Goal: Task Accomplishment & Management: Manage account settings

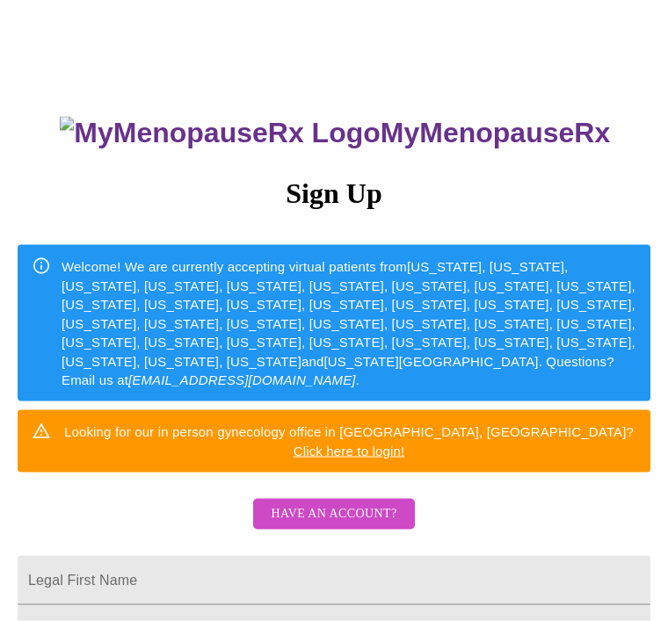
scroll to position [82, 0]
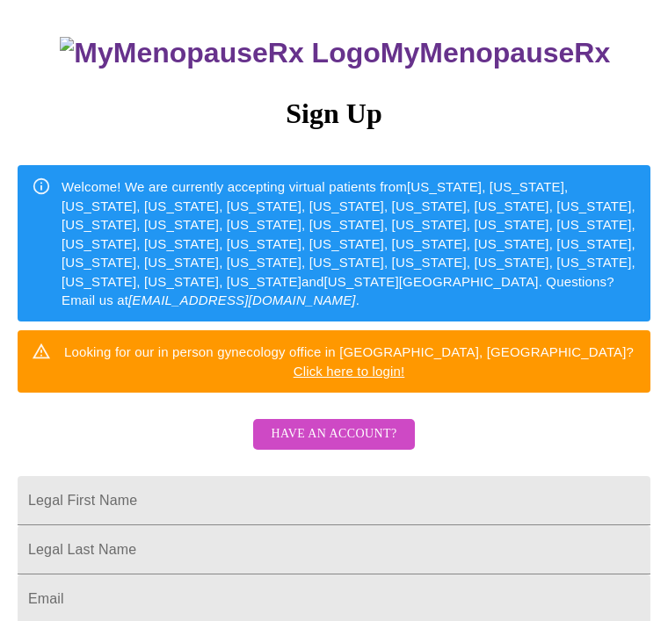
click at [482, 476] on input "Legal First Name" at bounding box center [334, 500] width 633 height 49
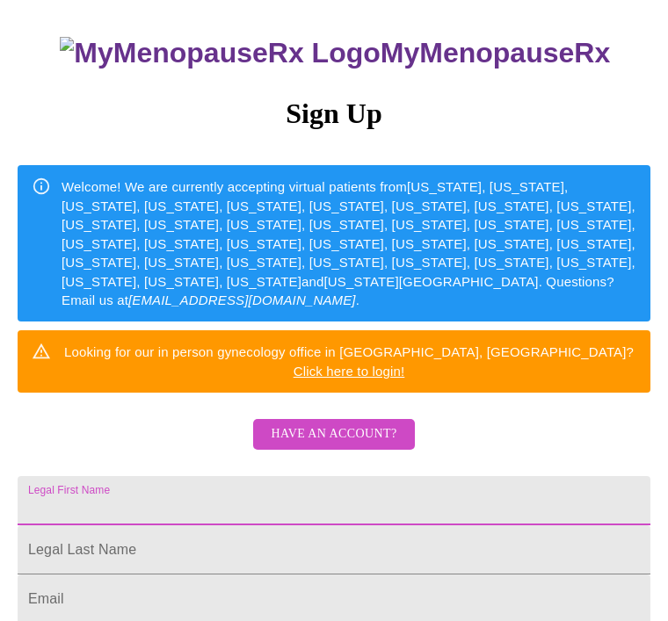
scroll to position [121, 0]
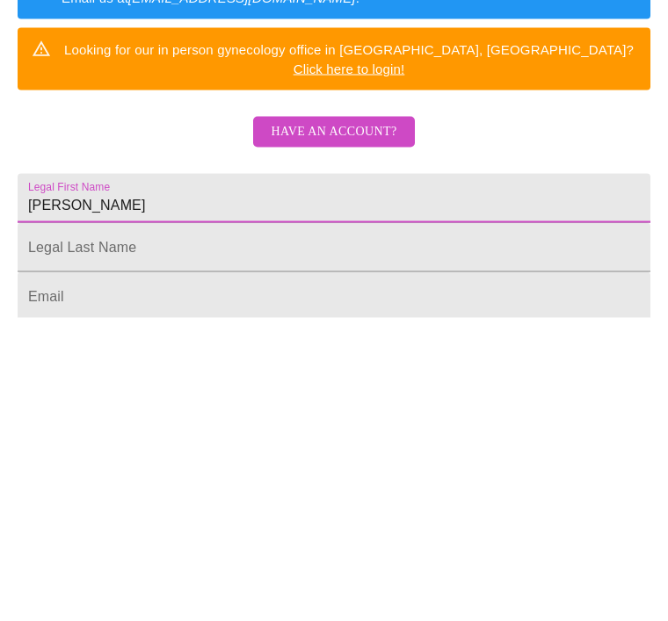
type input "[PERSON_NAME]"
click at [238, 526] on input "Legal First Name" at bounding box center [334, 550] width 633 height 49
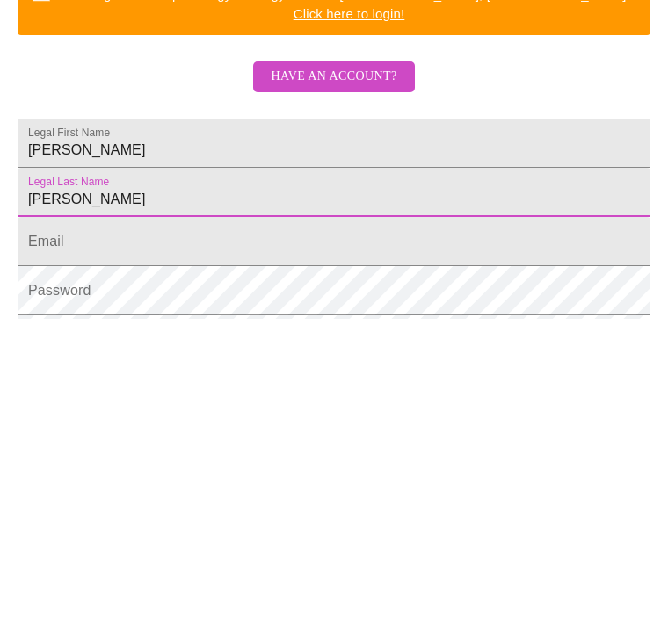
scroll to position [214, 0]
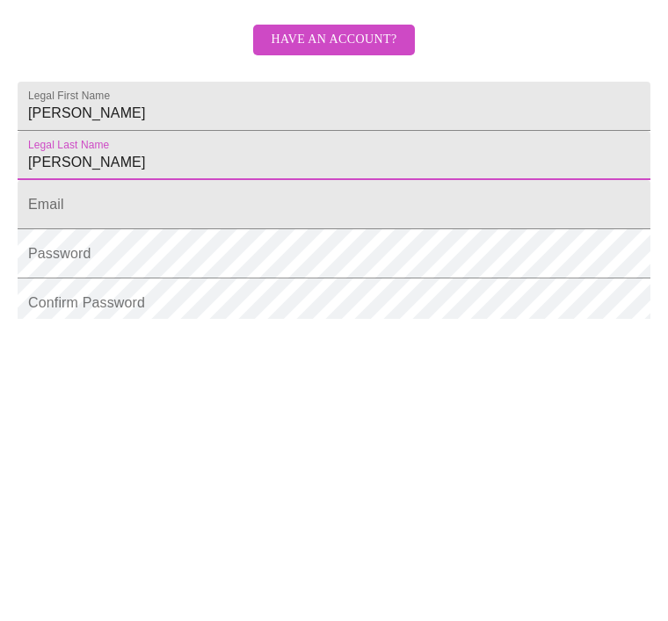
type input "[PERSON_NAME]"
click at [310, 483] on input "Legal First Name" at bounding box center [334, 507] width 633 height 49
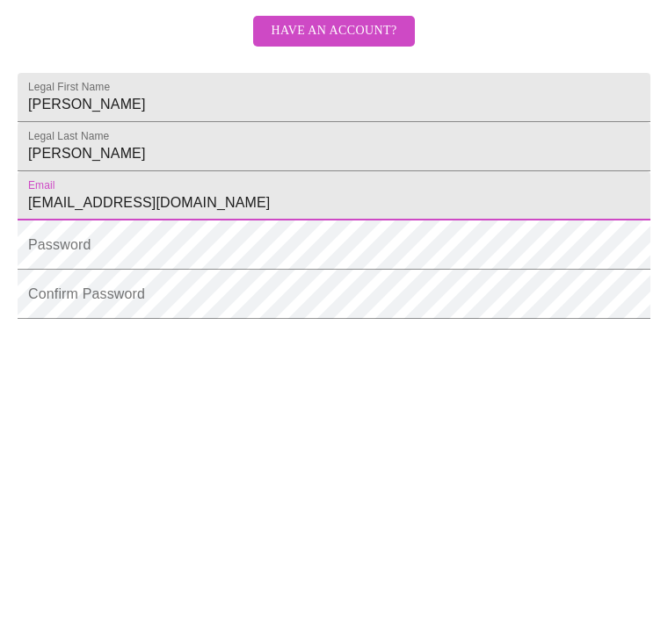
scroll to position [228, 0]
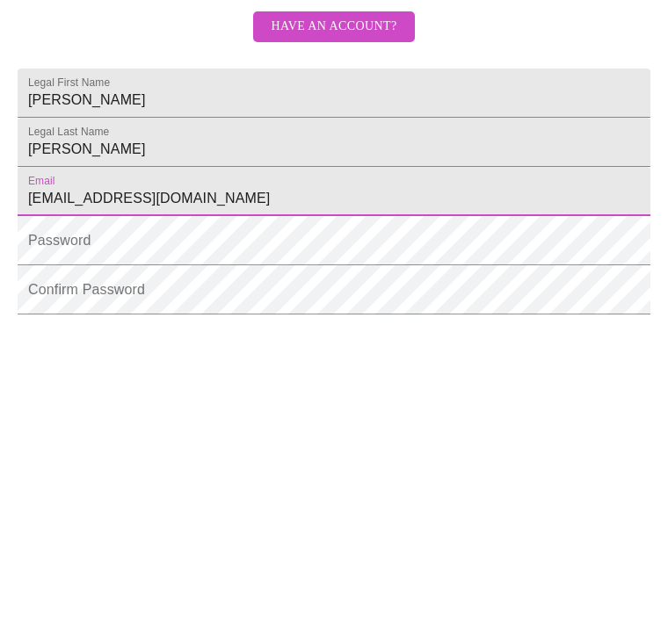
type input "[EMAIL_ADDRESS][DOMAIN_NAME]"
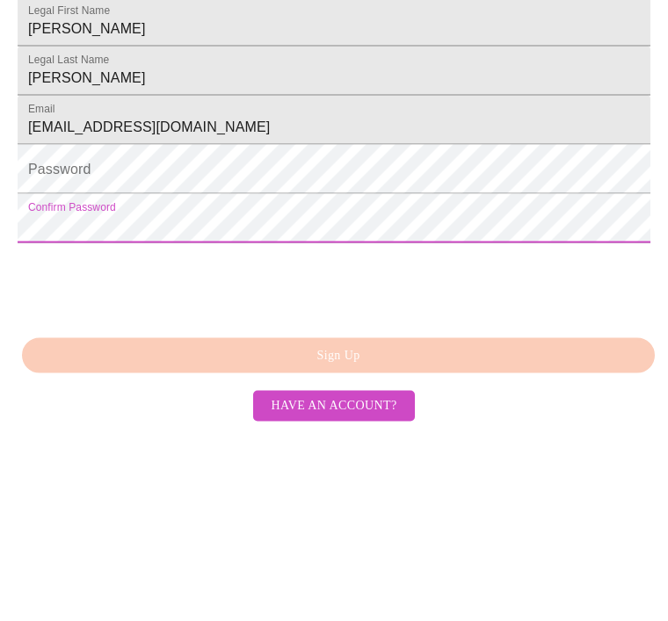
scroll to position [403, 0]
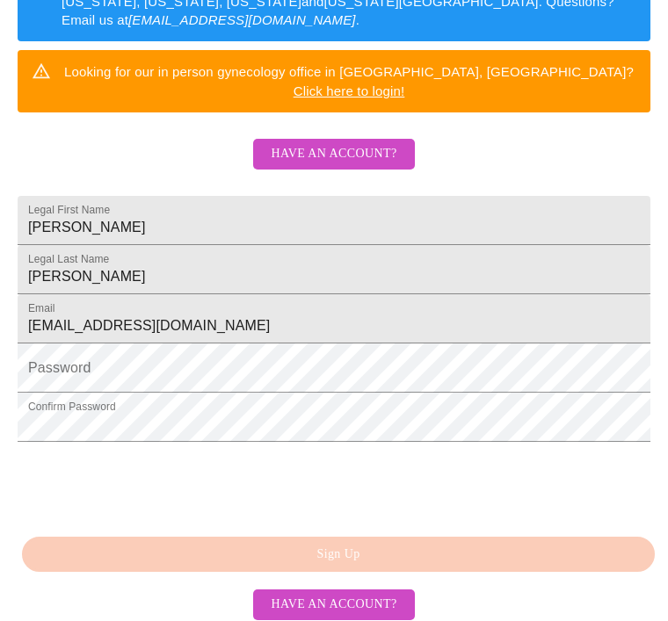
click at [356, 350] on div "MyMenopauseRx Sign Up Welcome! We are currently accepting virtual patients from…" at bounding box center [334, 38] width 668 height 621
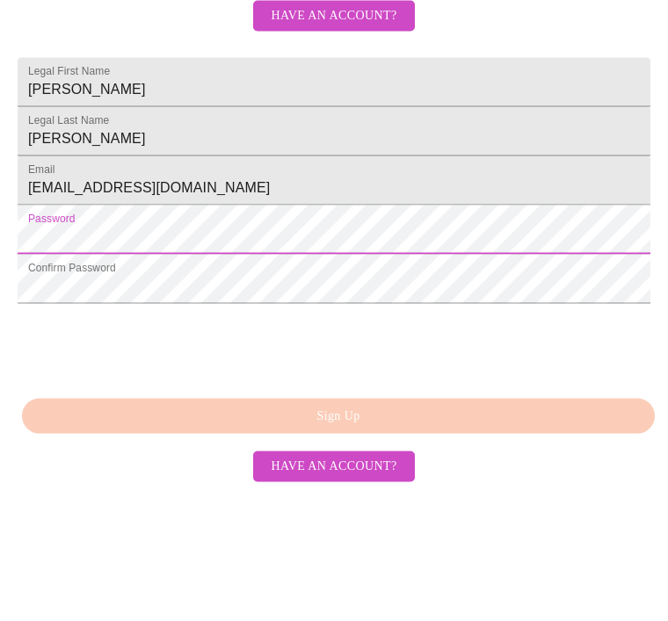
scroll to position [459, 0]
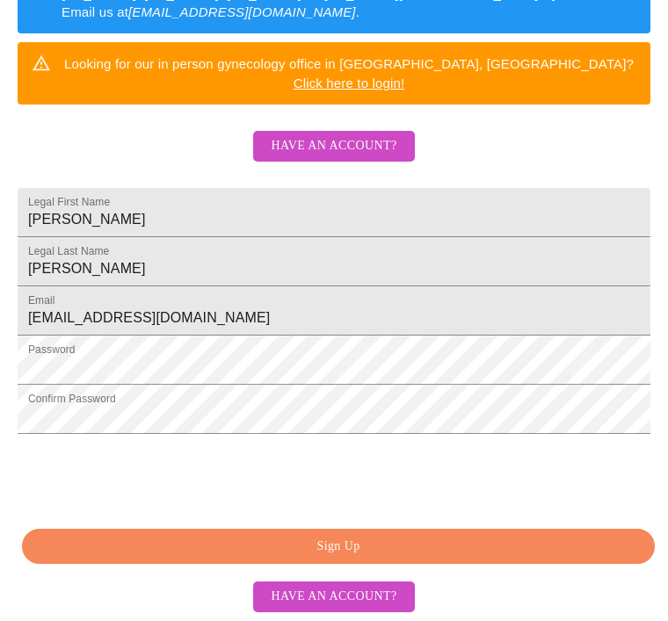
click at [350, 546] on span "Sign Up" at bounding box center [338, 547] width 592 height 22
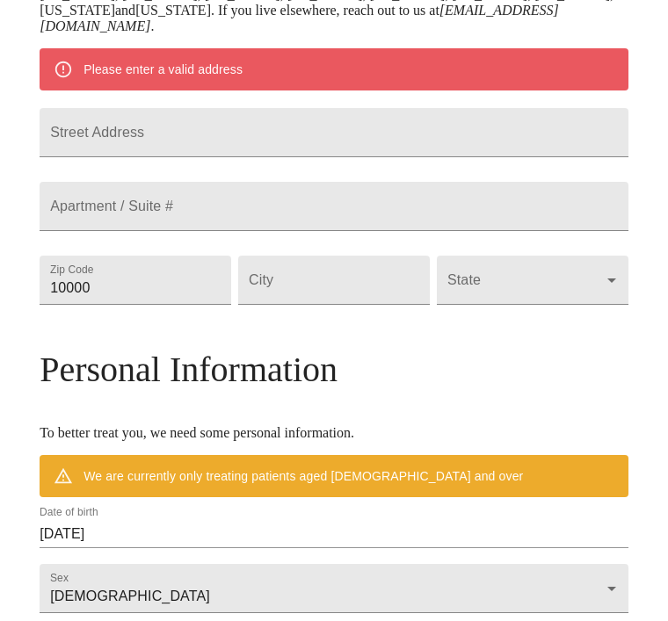
scroll to position [390, 0]
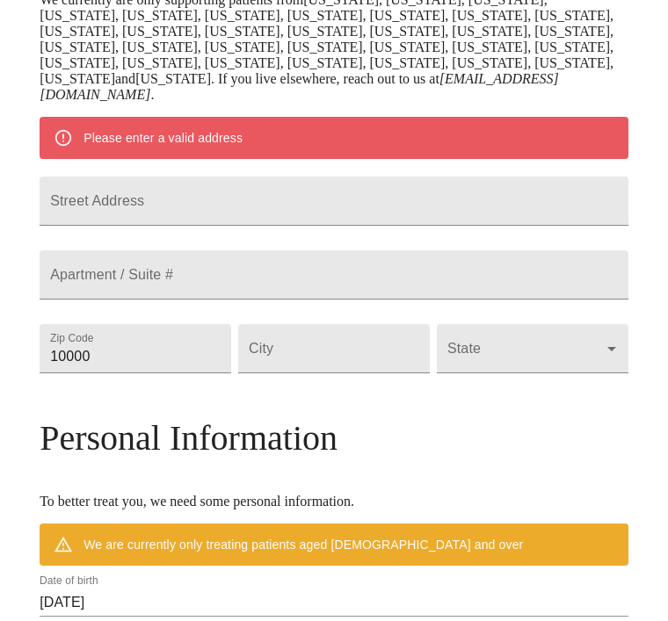
click at [286, 189] on input "Street Address" at bounding box center [334, 201] width 589 height 49
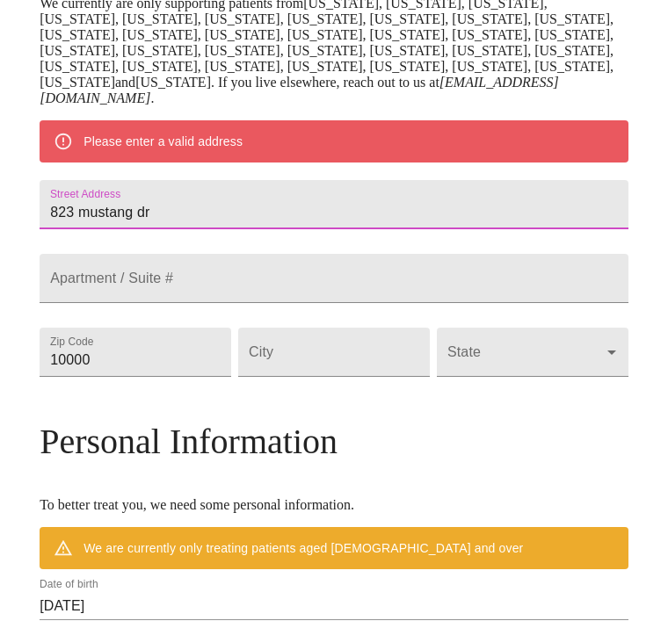
scroll to position [386, 0]
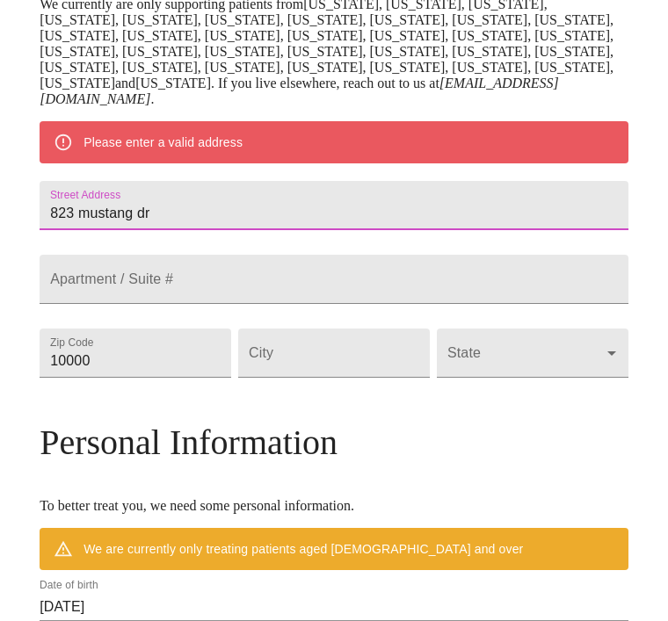
type input "823 mustang dr"
click at [312, 293] on input "Street Address" at bounding box center [334, 279] width 589 height 49
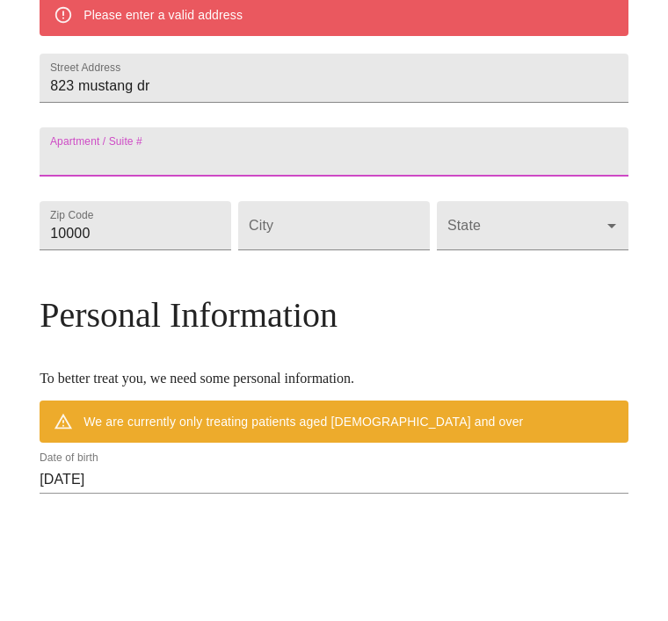
click at [168, 329] on input "10000" at bounding box center [136, 353] width 192 height 49
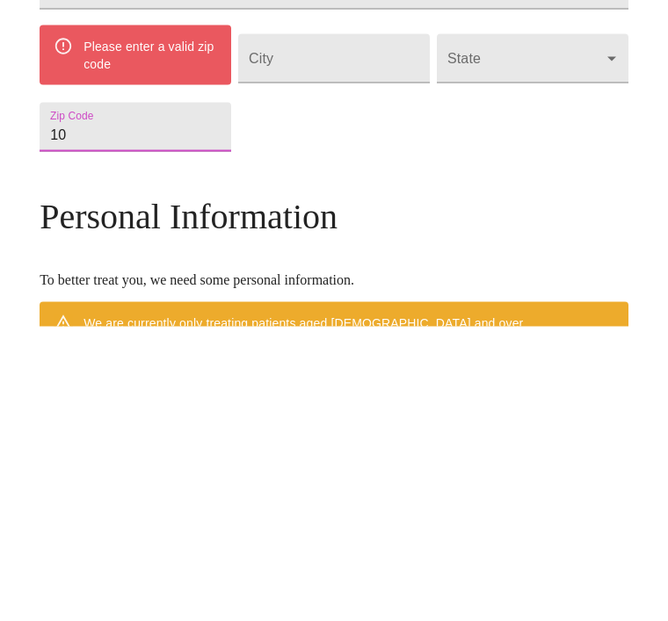
type input "1"
type input "75069"
click at [359, 329] on input "Street Address" at bounding box center [334, 353] width 192 height 49
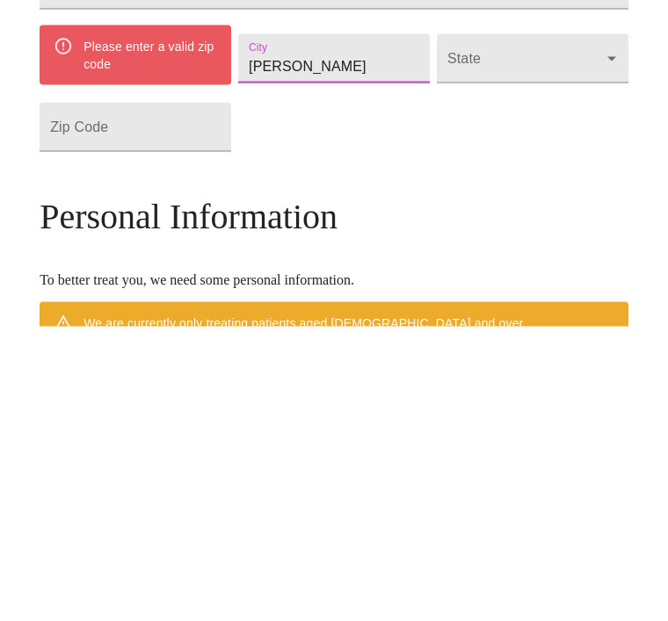
type input "[PERSON_NAME]"
click at [512, 92] on body "MyMenopauseRx Welcome to MyMenopauseRx Since it's your first time here, you'll …" at bounding box center [334, 388] width 654 height 1534
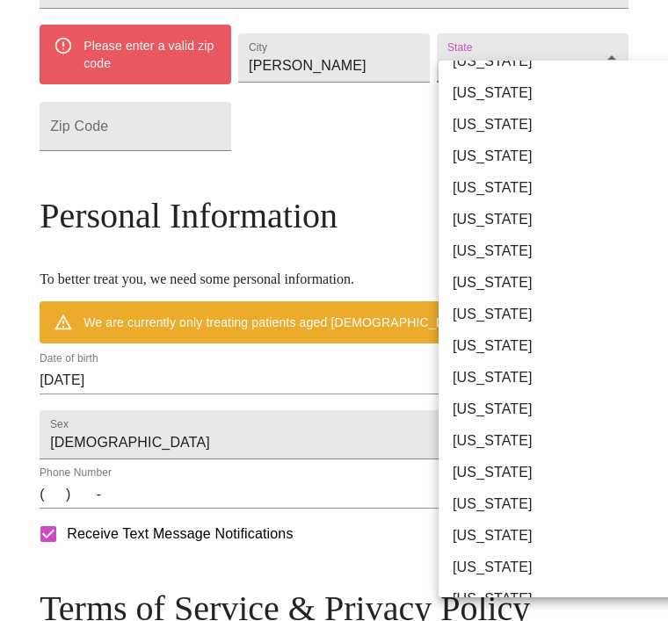
scroll to position [1033, 0]
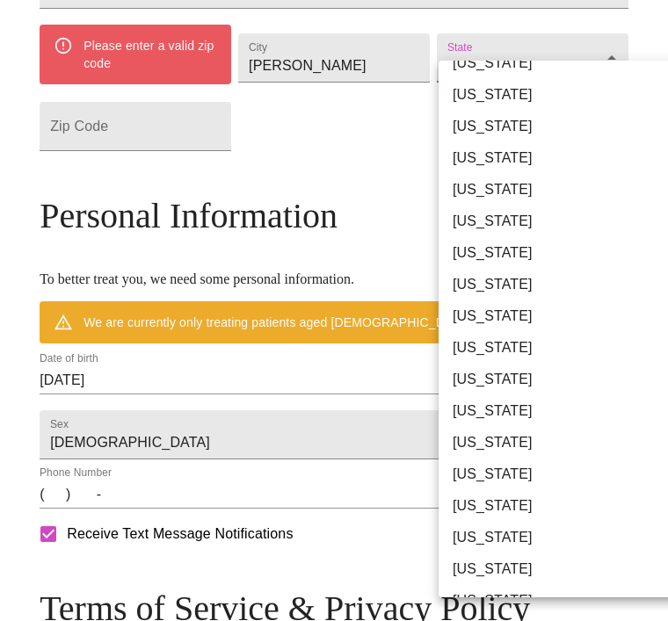
click at [494, 386] on li "[US_STATE]" at bounding box center [567, 380] width 257 height 32
type input "[US_STATE]"
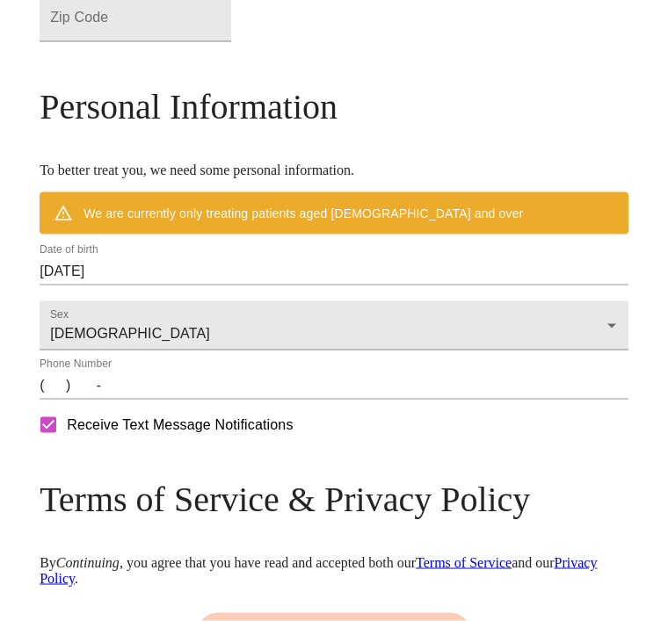
scroll to position [741, 0]
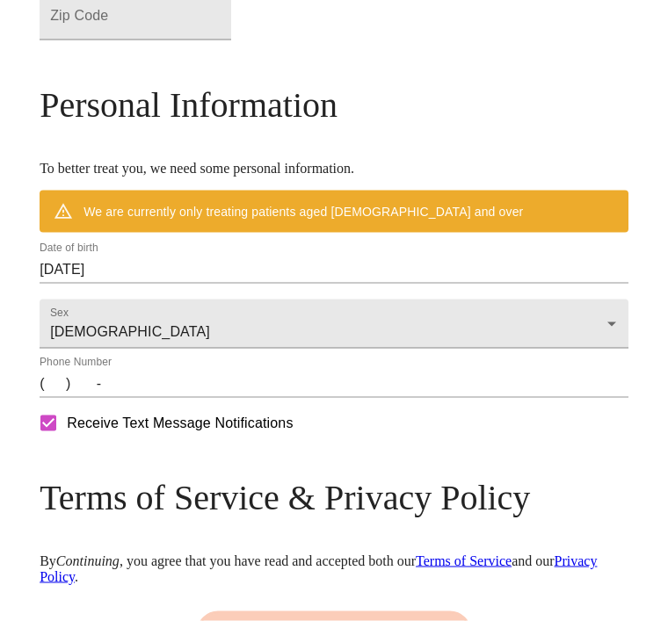
click at [44, 398] on input "(   )    -" at bounding box center [334, 384] width 589 height 28
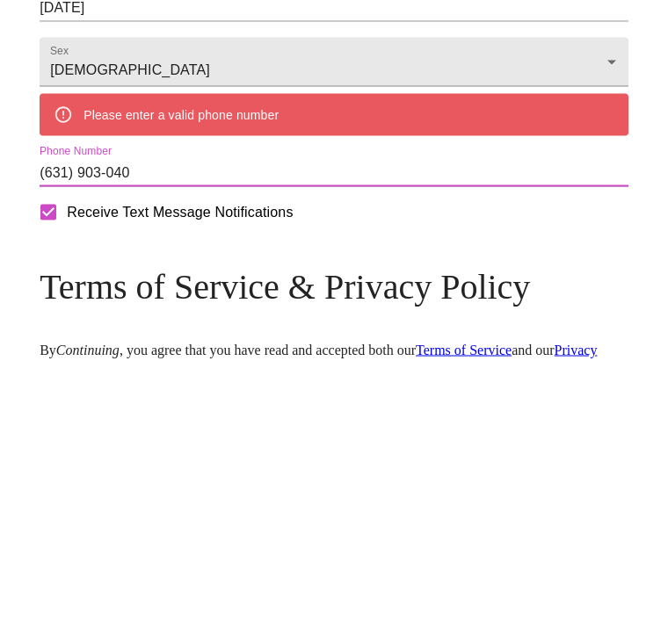
type input "[PHONE_NUMBER]"
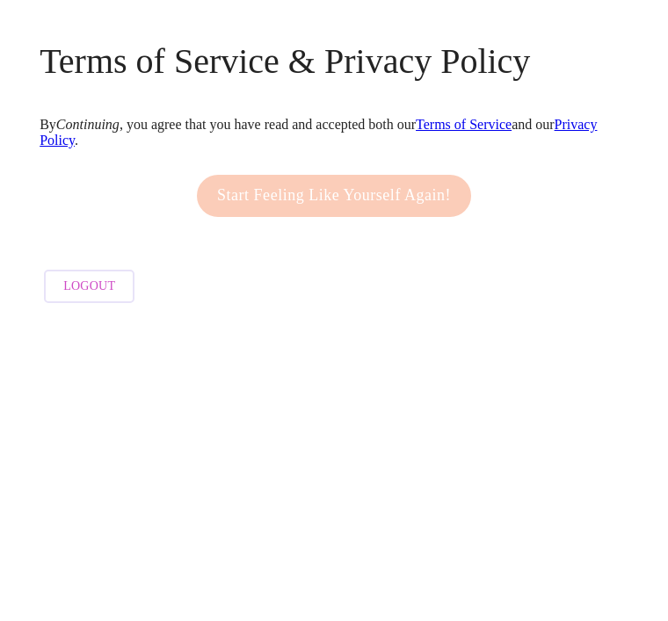
scroll to position [914, 0]
click at [358, 468] on div "Start Feeling Like Yourself Again!" at bounding box center [333, 498] width 283 height 60
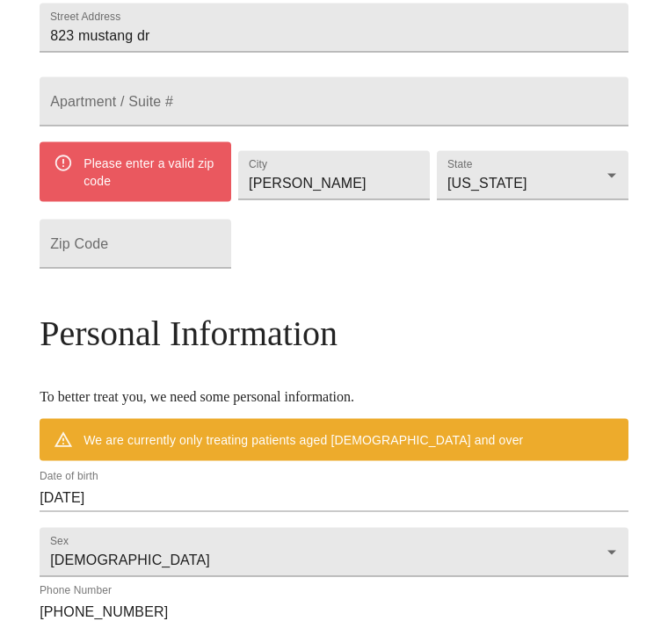
scroll to position [504, 0]
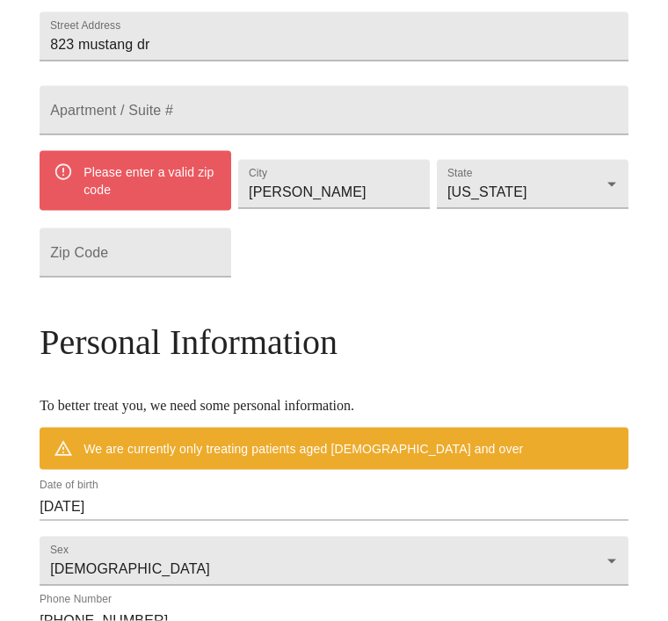
click at [171, 206] on div "Please enter a valid zip code" at bounding box center [150, 180] width 134 height 49
click at [177, 278] on input "Street Address" at bounding box center [136, 253] width 192 height 49
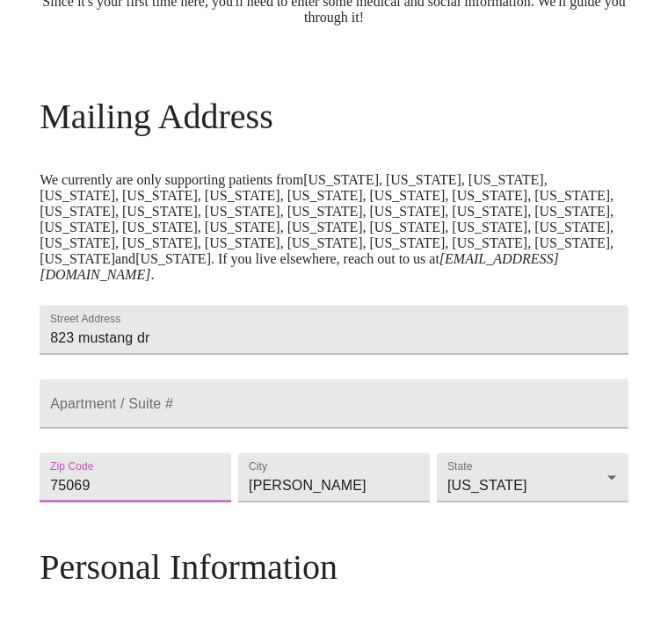
scroll to position [211, 0]
type input "75069"
click at [362, 502] on input "[PERSON_NAME]" at bounding box center [334, 477] width 192 height 49
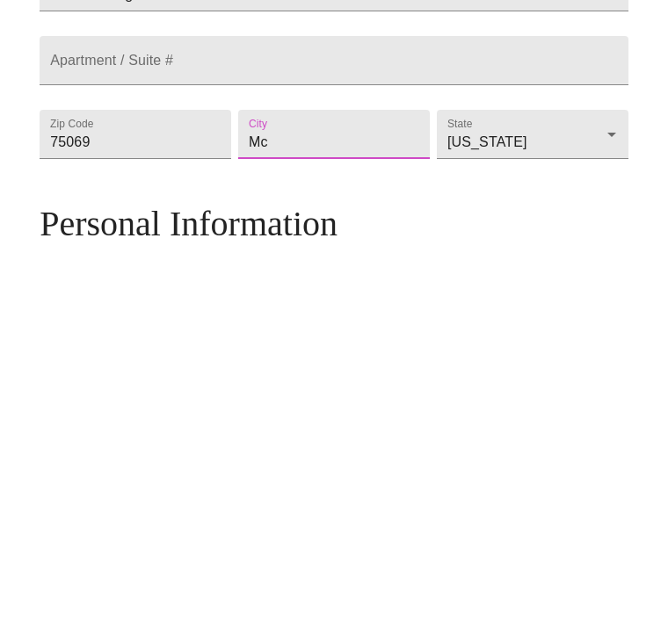
type input "M"
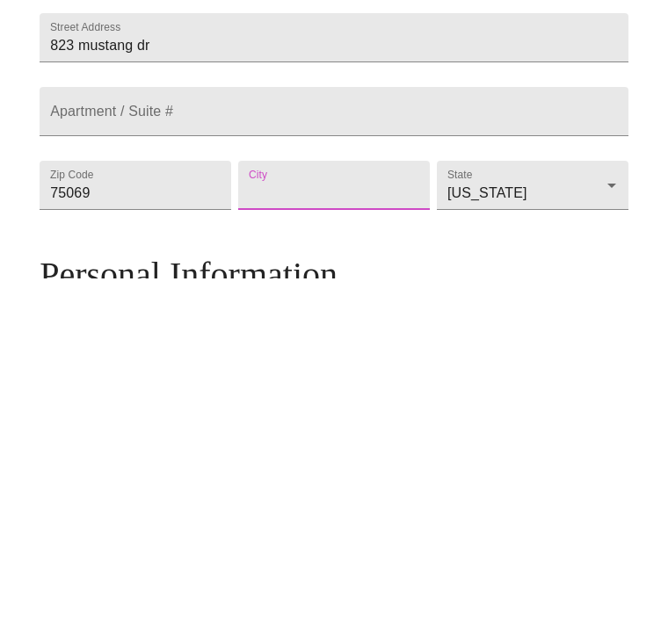
type input "f"
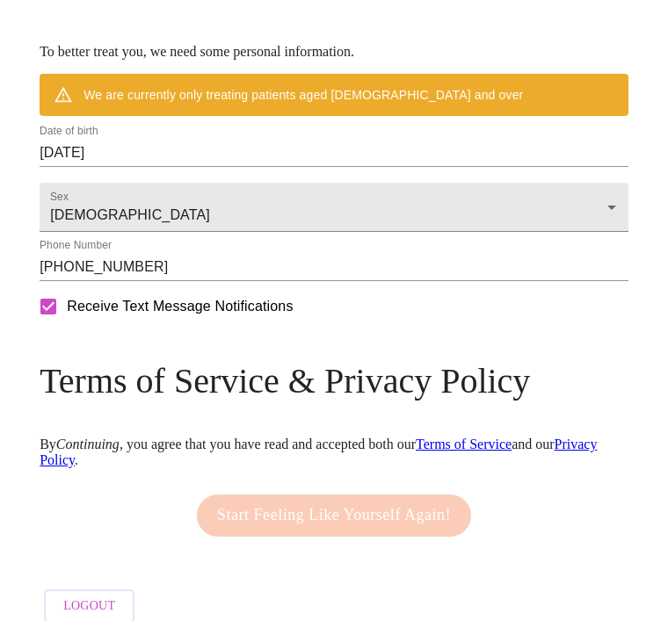
scroll to position [382, 0]
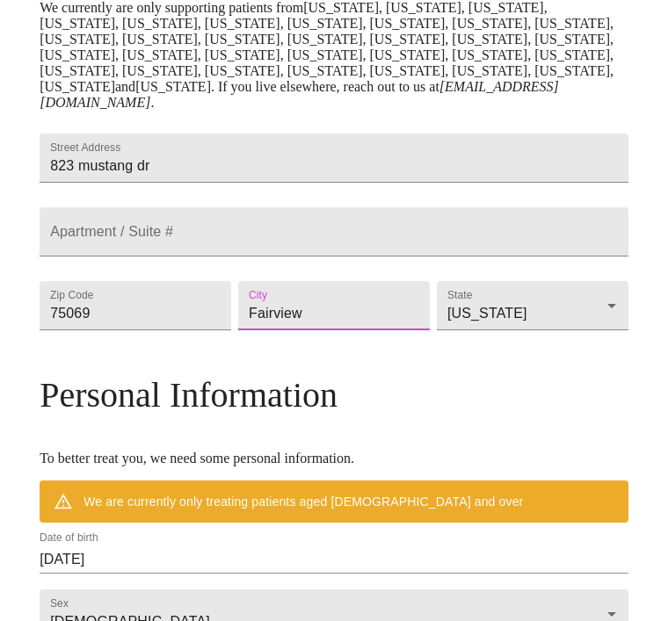
type input "Fairview"
click at [361, 621] on html "MyMenopauseRx Welcome to MyMenopauseRx Since it's your first time here, you'll …" at bounding box center [334, 332] width 668 height 1428
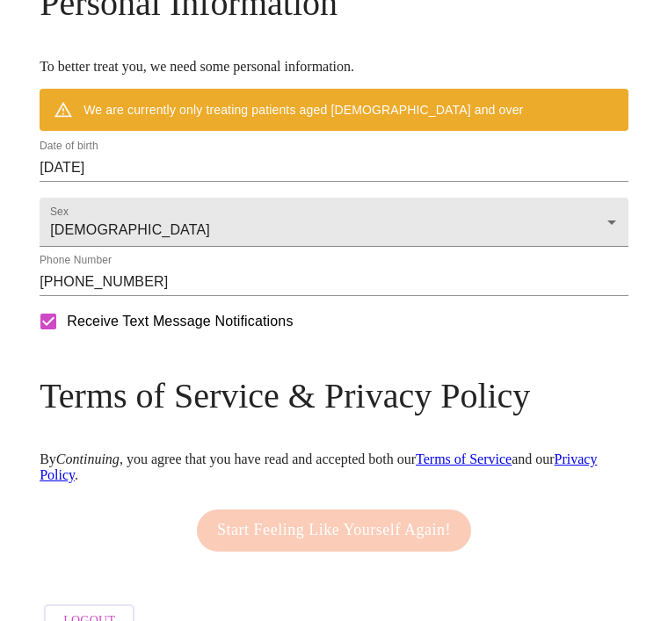
scroll to position [789, 0]
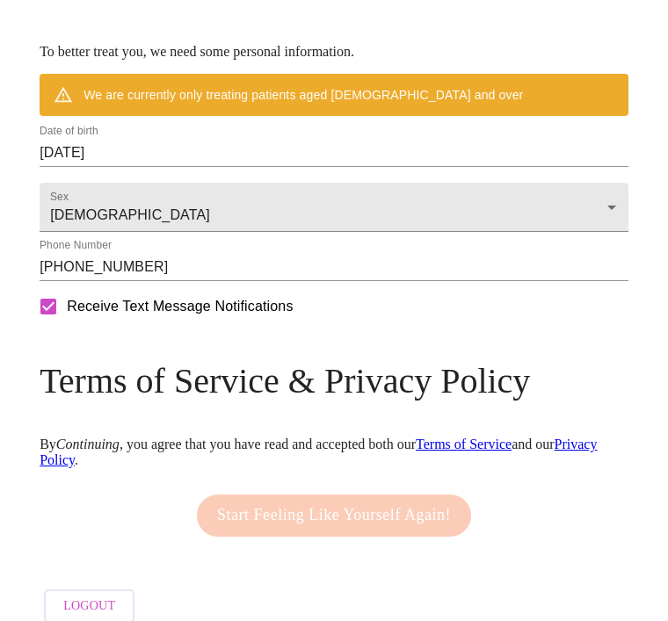
click at [98, 618] on span "Logout" at bounding box center [89, 607] width 52 height 22
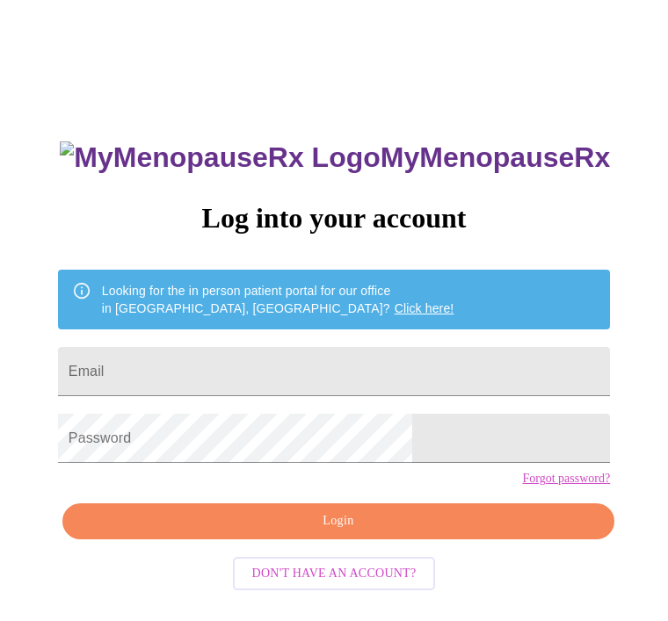
click at [411, 384] on input "Email" at bounding box center [334, 371] width 552 height 49
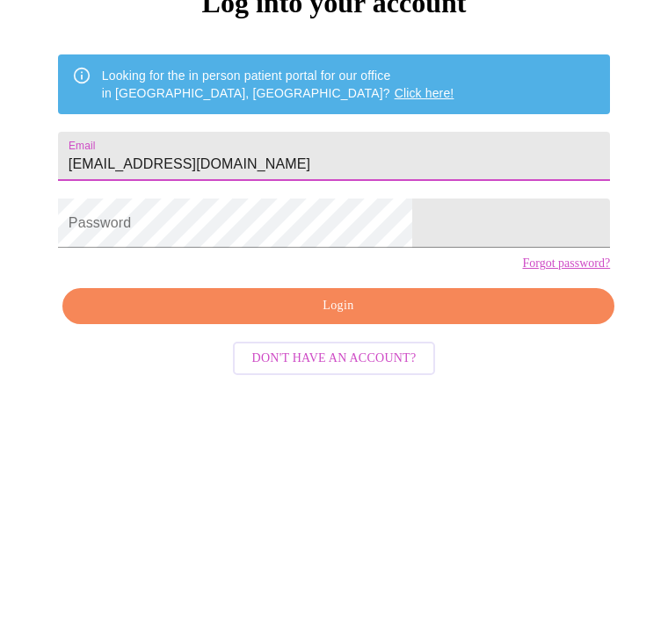
type input "[EMAIL_ADDRESS][DOMAIN_NAME]"
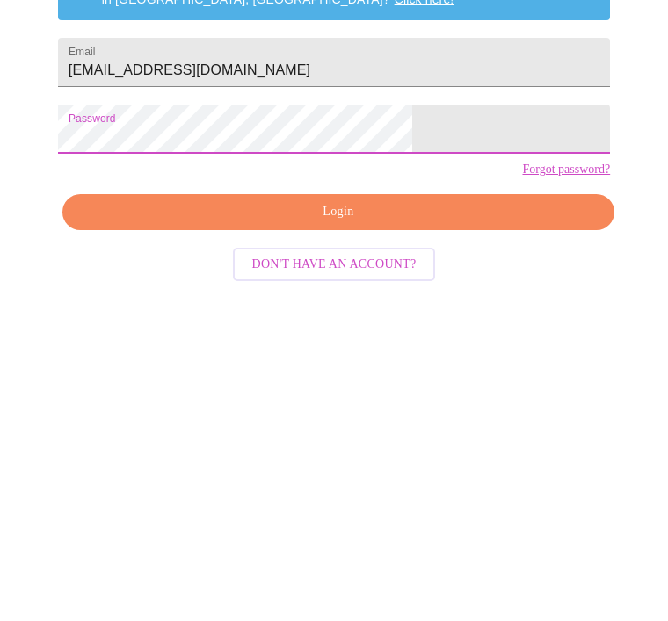
click at [343, 504] on span "Login" at bounding box center [339, 515] width 512 height 22
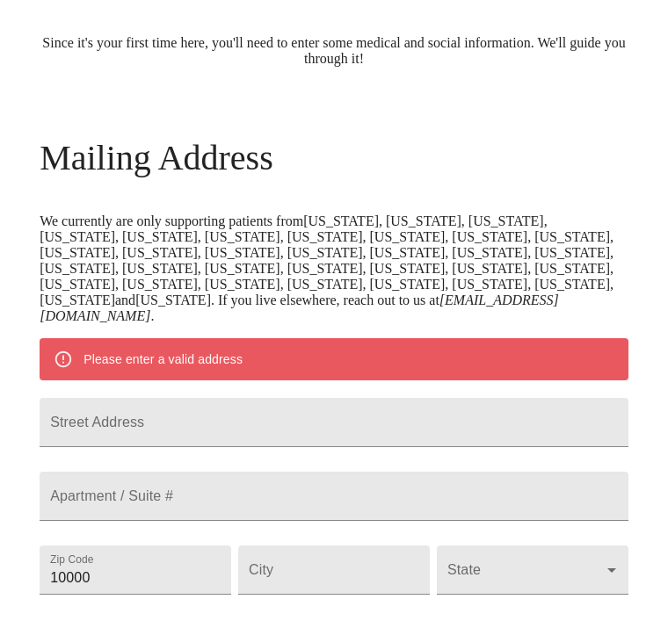
scroll to position [194, 0]
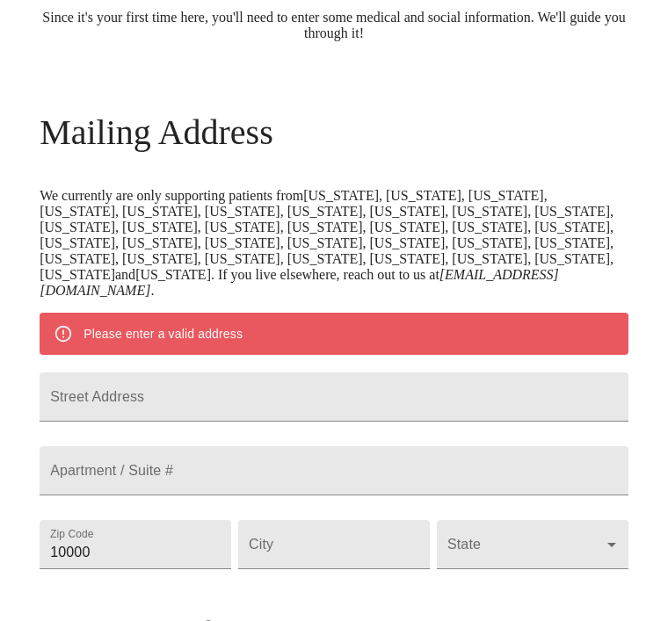
click at [336, 378] on input "Street Address" at bounding box center [334, 397] width 589 height 49
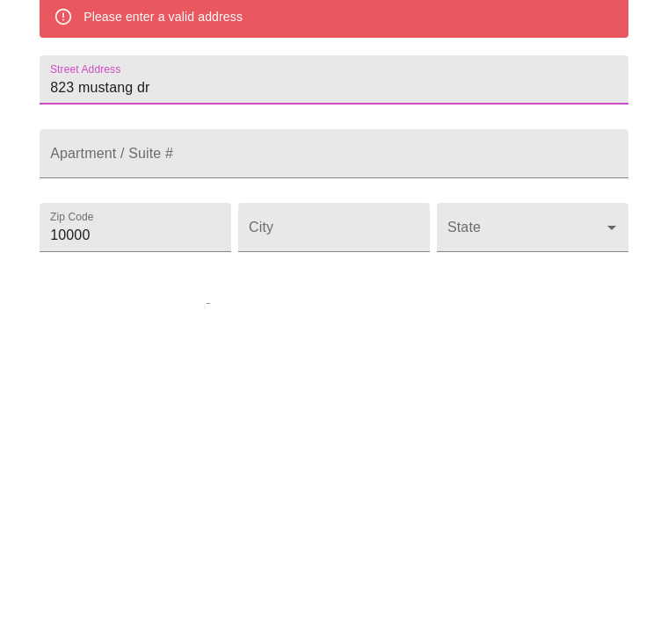
type input "823 mustang dr"
click at [178, 520] on input "10000" at bounding box center [136, 544] width 192 height 49
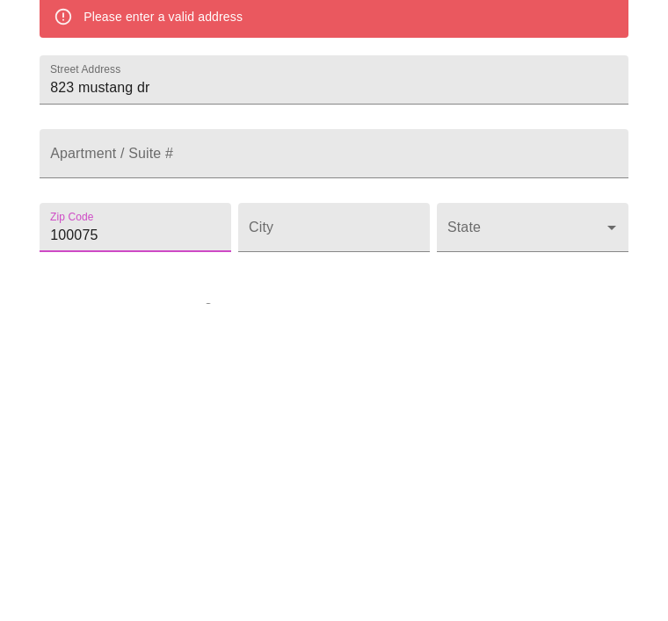
scroll to position [323, 0]
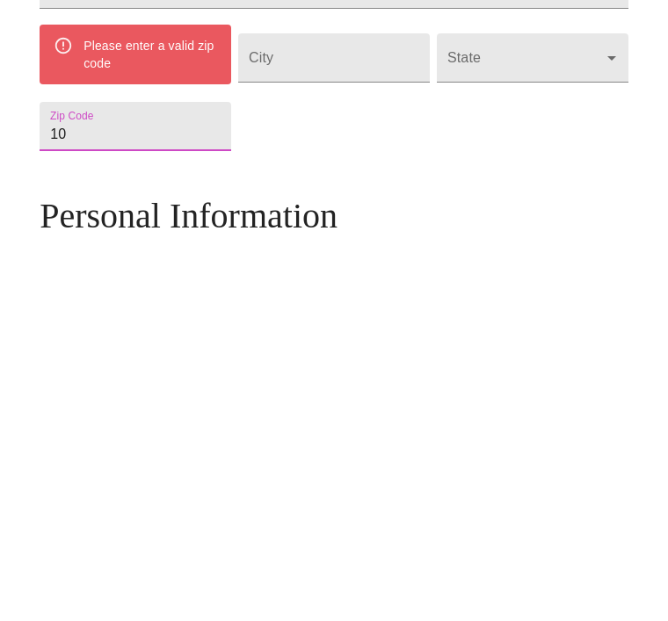
type input "1"
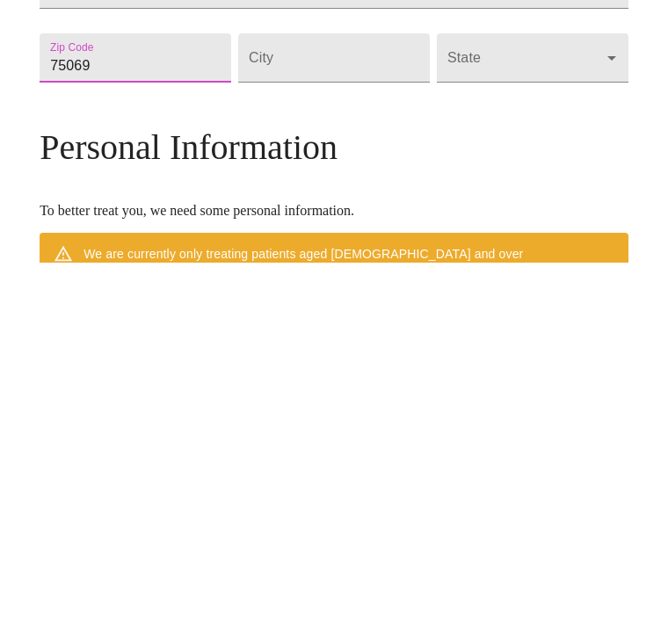
type input "75069"
click at [345, 392] on input "Street Address" at bounding box center [334, 416] width 192 height 49
type input "Fairview"
click at [519, 89] on body "MyMenopauseRx Welcome to MyMenopauseRx Since it's your first time here, you'll …" at bounding box center [334, 416] width 654 height 1465
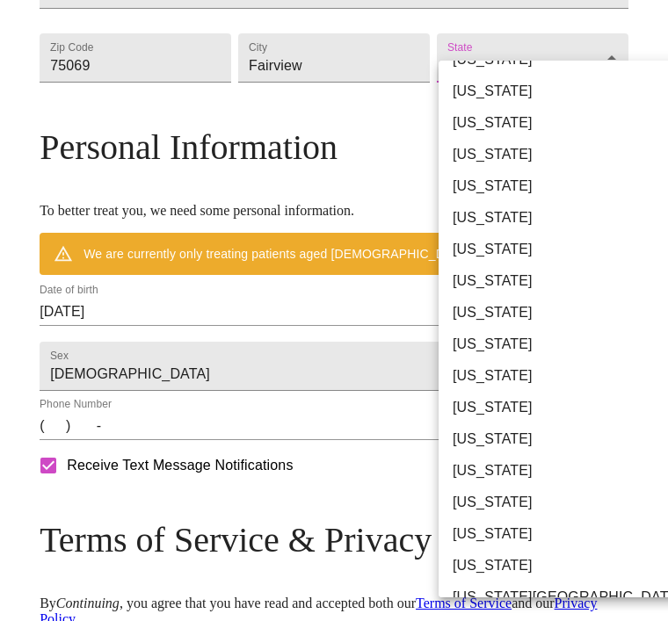
scroll to position [1034, 0]
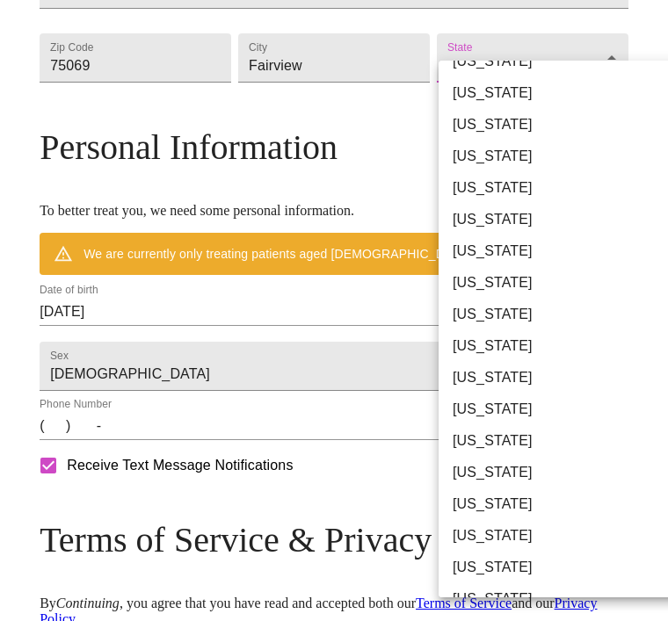
click at [486, 383] on li "[US_STATE]" at bounding box center [567, 378] width 257 height 32
type input "[US_STATE]"
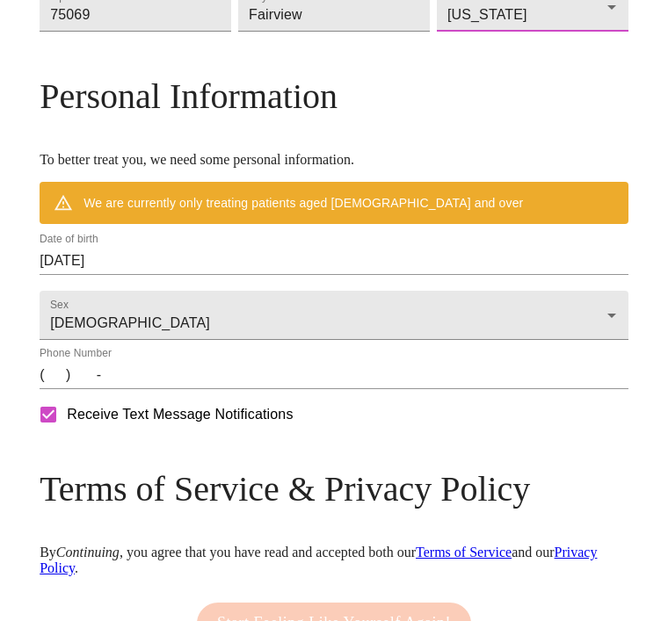
click at [52, 389] on input "(   )    -" at bounding box center [334, 375] width 589 height 28
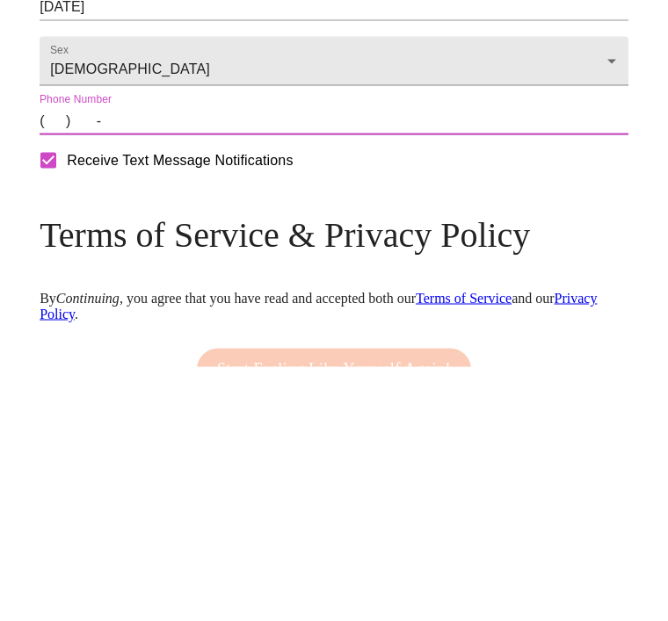
type input "[PHONE_NUMBER]"
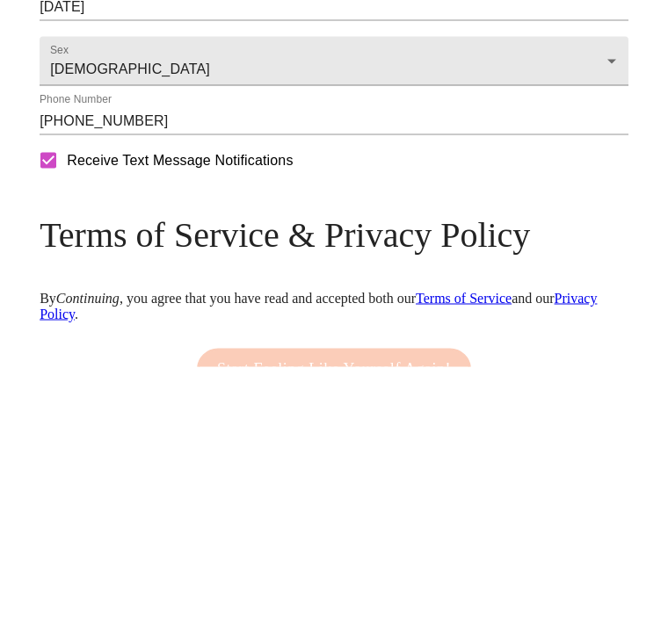
scroll to position [789, 0]
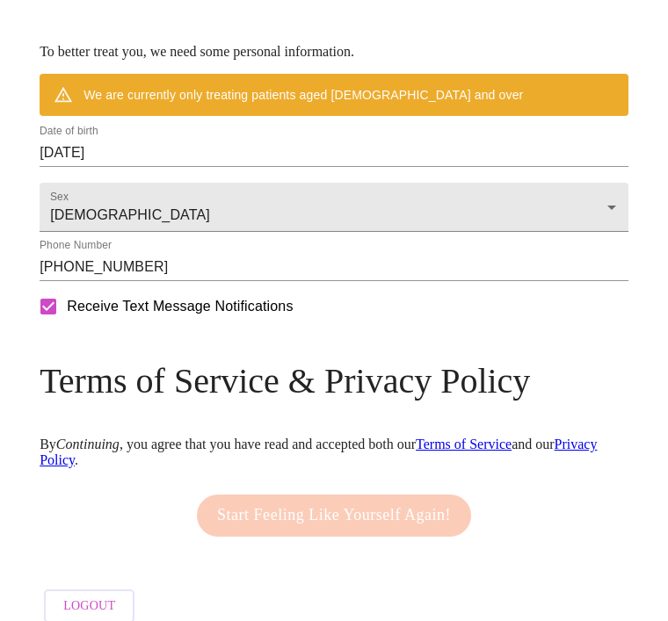
click at [363, 546] on div "Start Feeling Like Yourself Again!" at bounding box center [333, 516] width 283 height 60
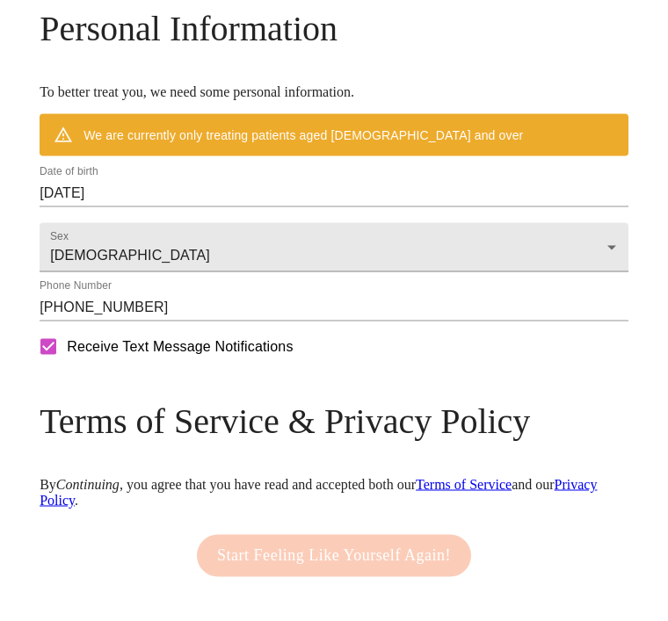
scroll to position [745, 0]
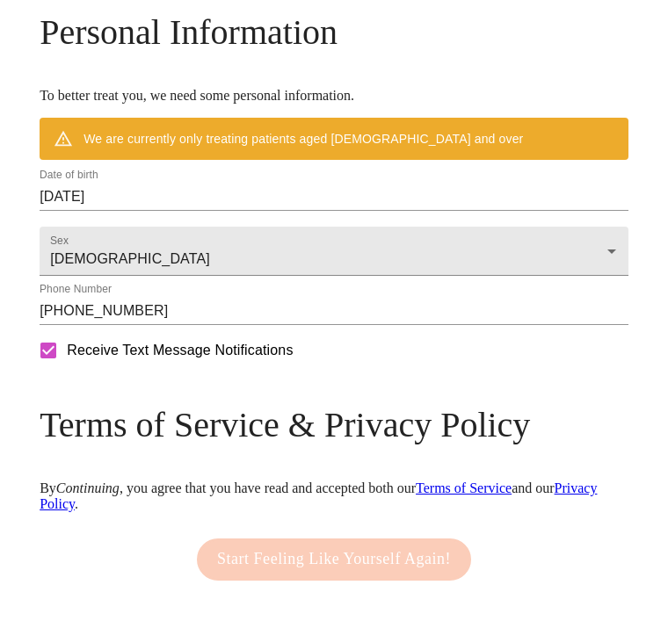
click at [337, 577] on div "Start Feeling Like Yourself Again!" at bounding box center [333, 560] width 283 height 60
click at [507, 325] on input "[PHONE_NUMBER]" at bounding box center [334, 311] width 589 height 28
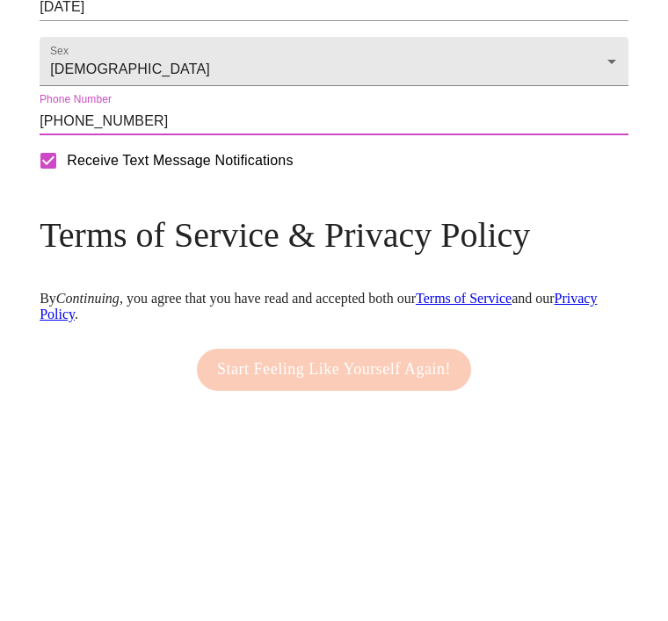
scroll to position [789, 0]
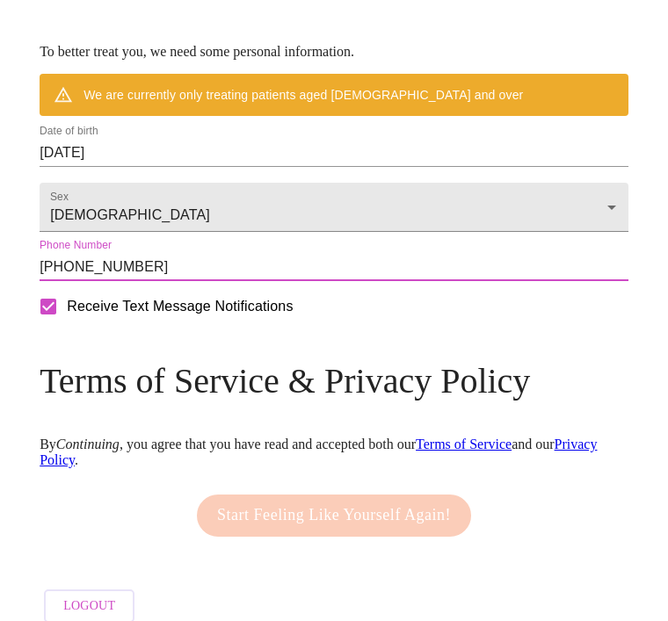
click at [512, 452] on link "Terms of Service" at bounding box center [464, 444] width 96 height 15
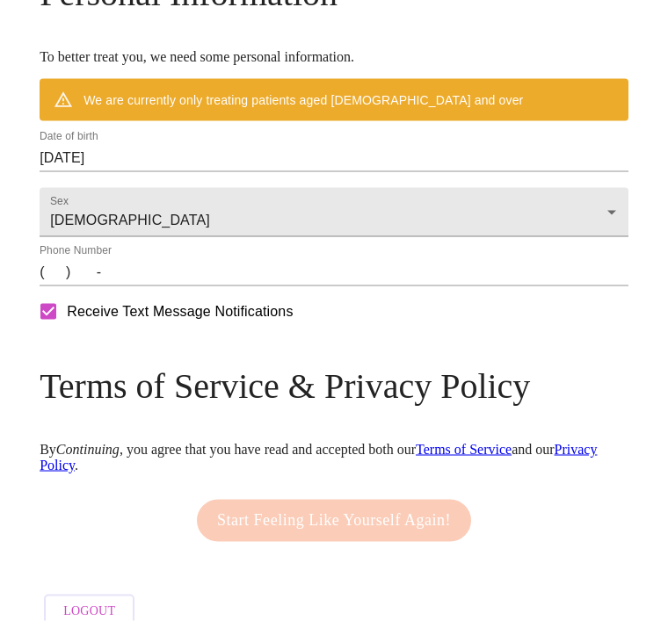
scroll to position [840, 0]
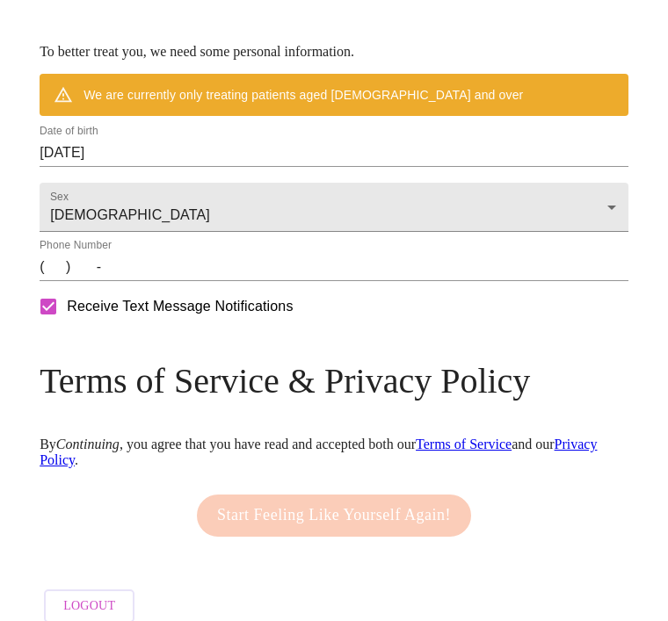
click at [173, 167] on input "[DATE]" at bounding box center [334, 153] width 589 height 28
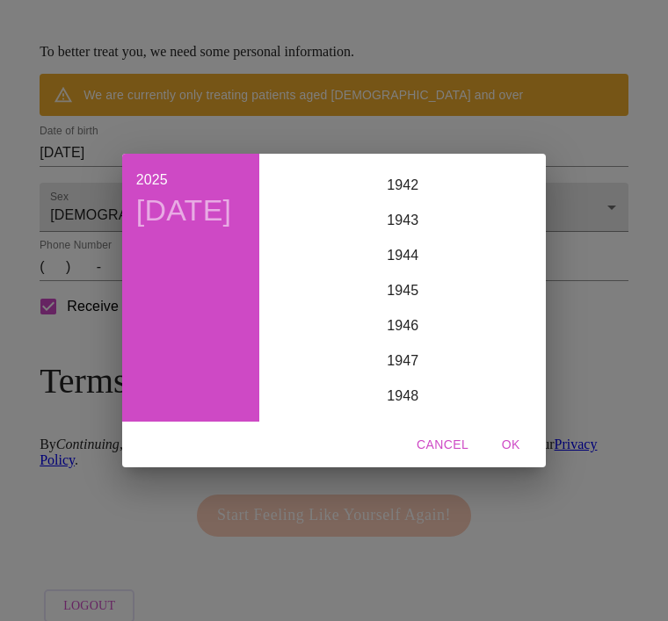
scroll to position [1435, 0]
click at [411, 373] on div "1945" at bounding box center [402, 354] width 272 height 35
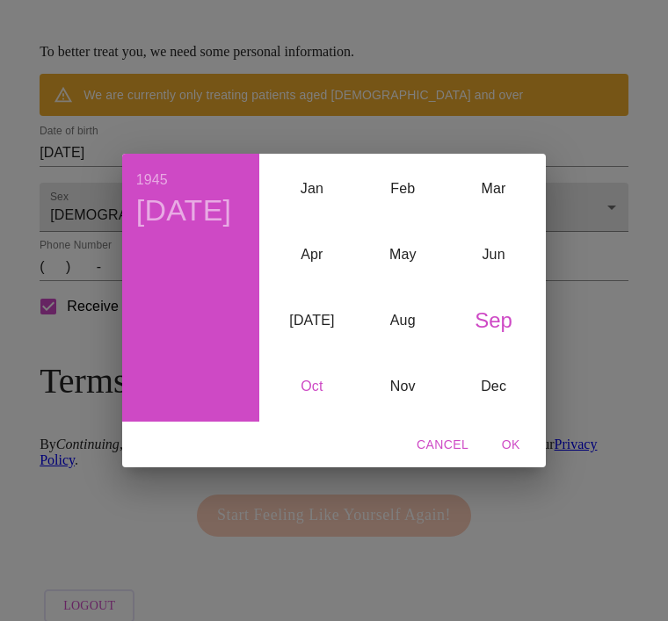
click at [321, 419] on div "Oct" at bounding box center [311, 386] width 91 height 66
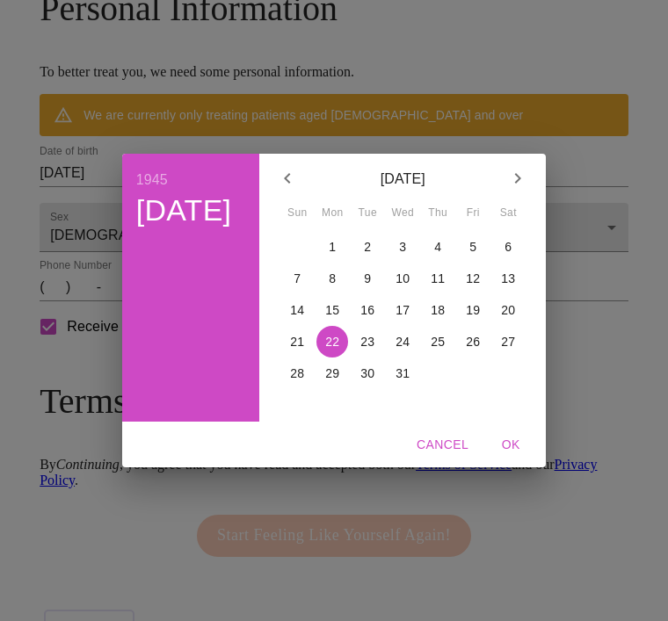
scroll to position [840, 0]
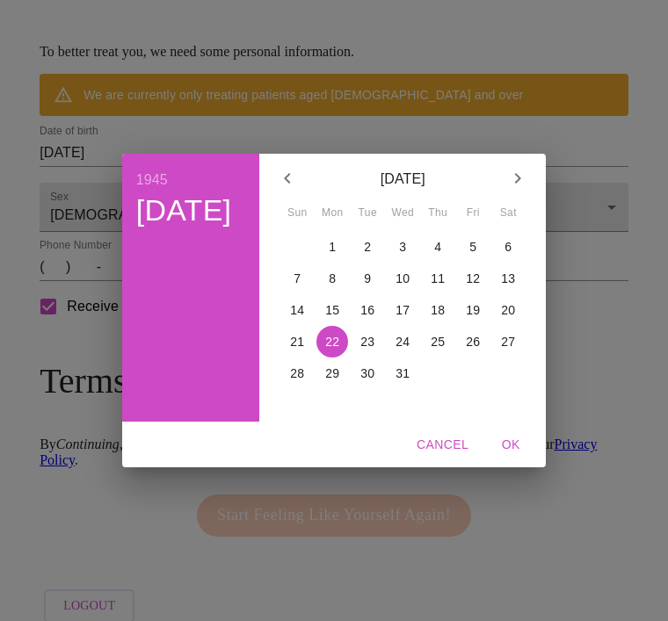
click at [412, 351] on span "24" at bounding box center [403, 342] width 32 height 18
click at [507, 456] on span "OK" at bounding box center [511, 445] width 42 height 22
type input "10/24/1945"
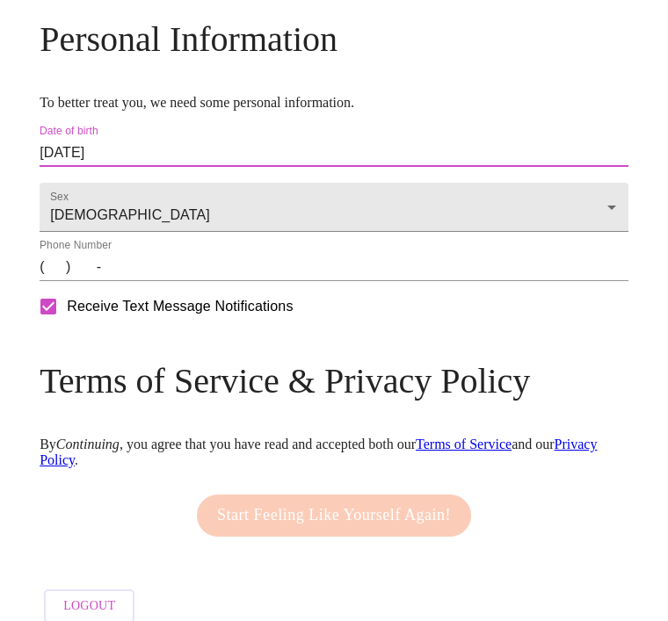
click at [56, 281] on input "(   )    -" at bounding box center [334, 267] width 589 height 28
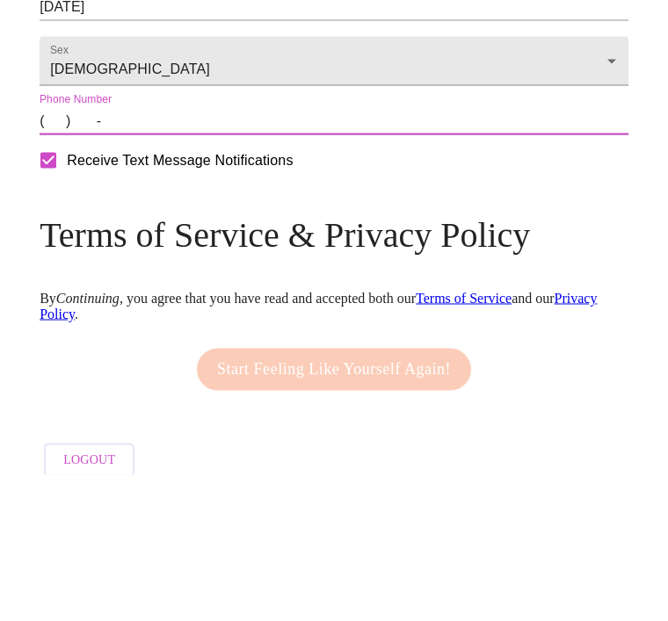
type input "[PHONE_NUMBER]"
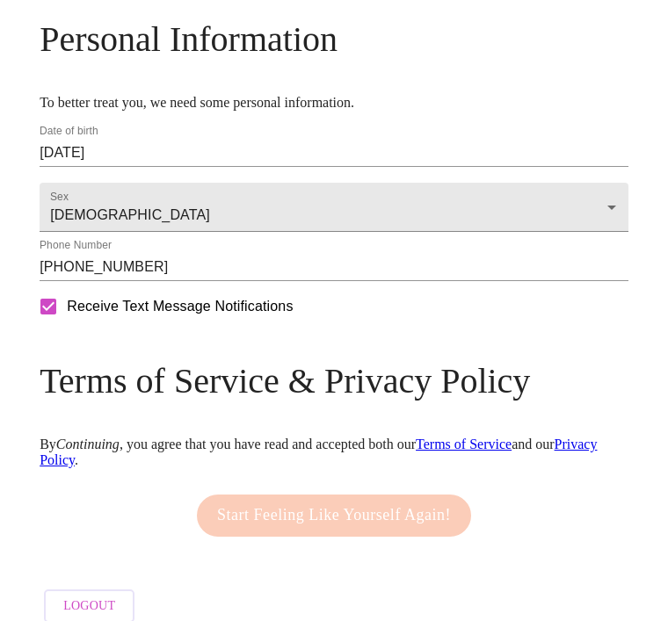
click at [358, 546] on div "Start Feeling Like Yourself Again!" at bounding box center [333, 516] width 283 height 60
click at [309, 576] on div "Mailing Address We currently are only supporting patients from Alabama, Arizona…" at bounding box center [334, 74] width 589 height 1115
click at [494, 452] on link "Terms of Service" at bounding box center [464, 444] width 96 height 15
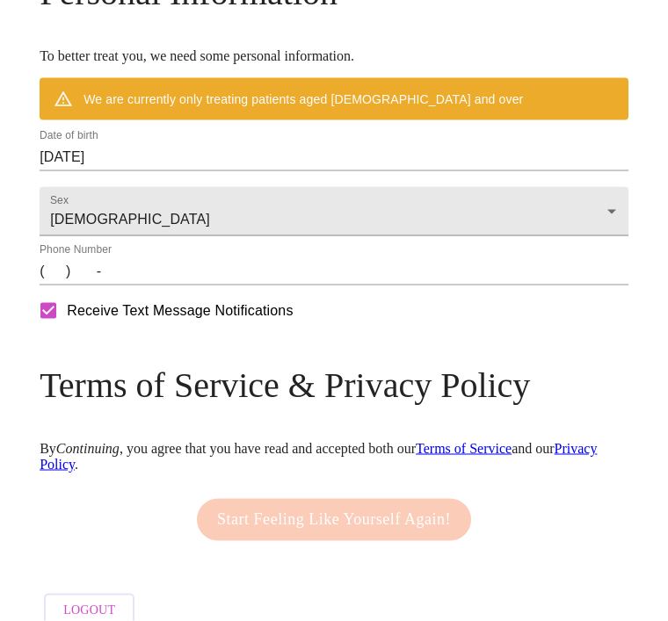
scroll to position [840, 0]
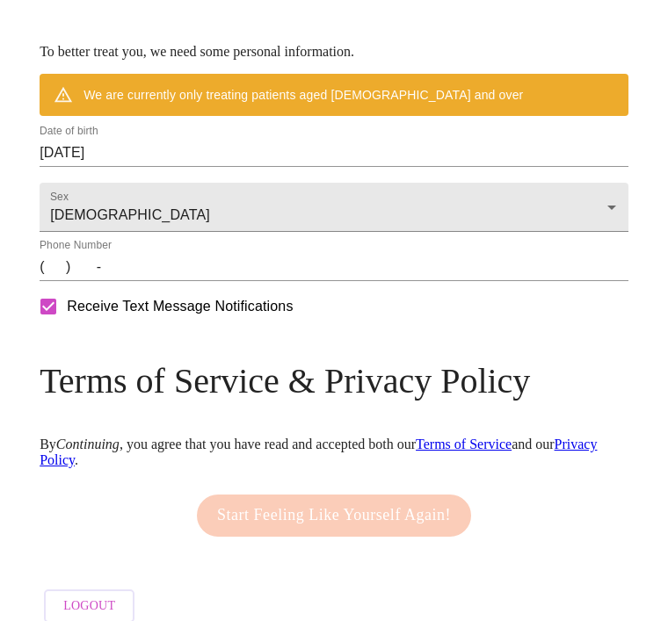
click at [213, 167] on input "[DATE]" at bounding box center [334, 153] width 589 height 28
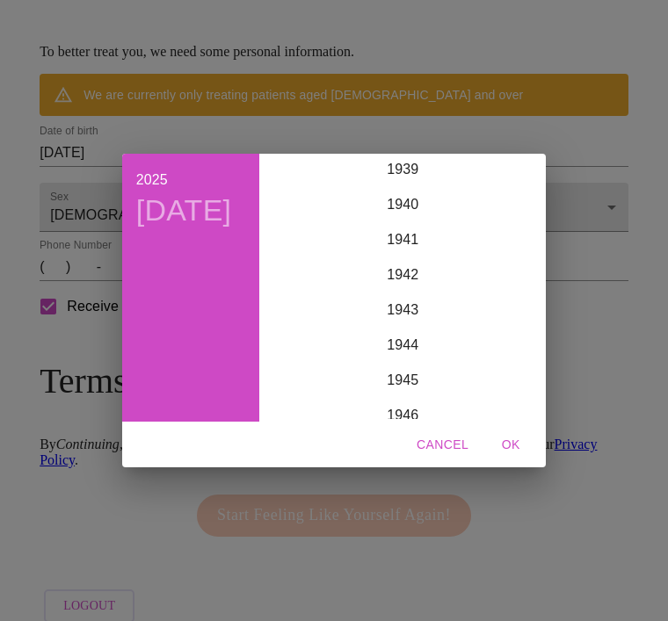
scroll to position [1421, 0]
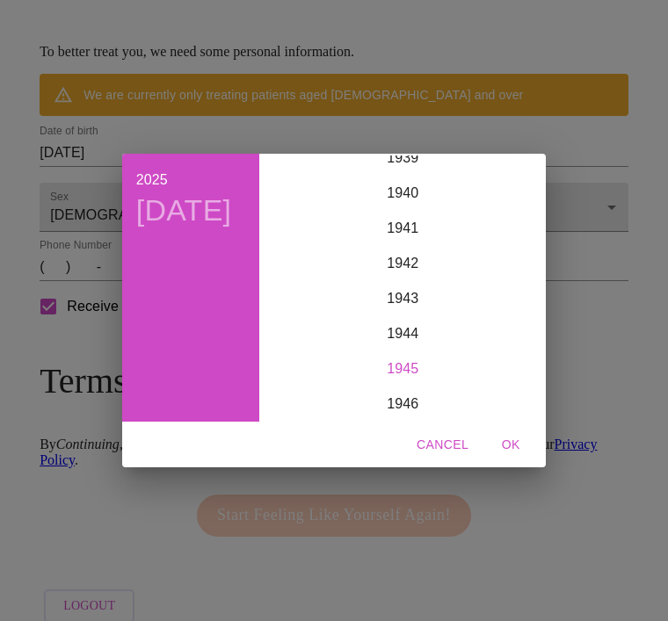
click at [409, 387] on div "1945" at bounding box center [402, 369] width 272 height 35
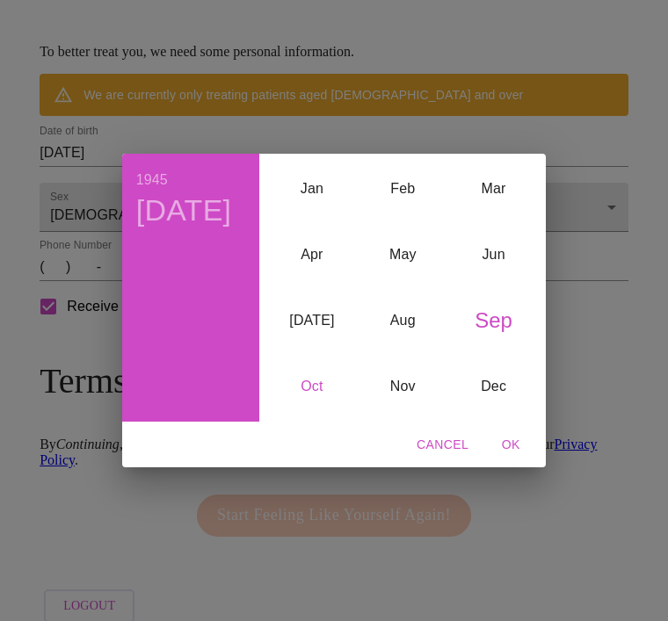
click at [313, 419] on div "Oct" at bounding box center [311, 386] width 91 height 66
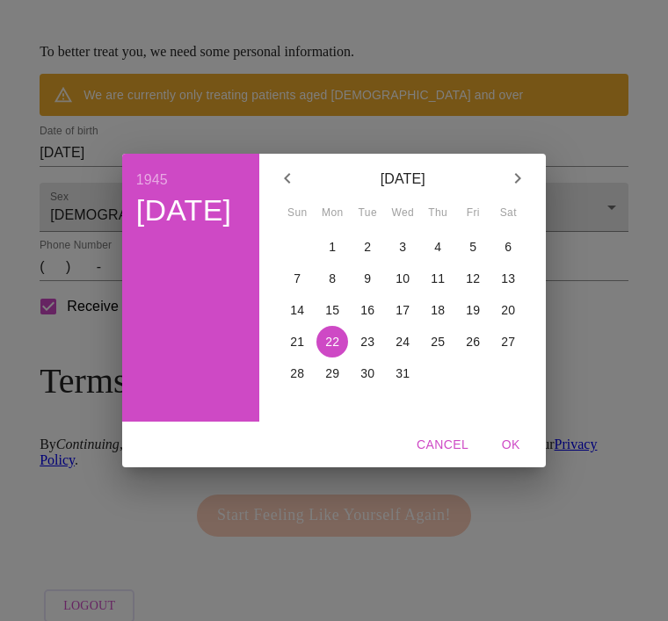
click at [400, 351] on p "24" at bounding box center [403, 342] width 14 height 18
click at [518, 189] on icon "button" at bounding box center [517, 178] width 21 height 21
click at [582, 184] on div "1945 Wed, Oct 24 November 1945 Sun Mon Tue Wed Thu Fri Sat 28 29 30 31 1 2 3 4 …" at bounding box center [334, 310] width 668 height 621
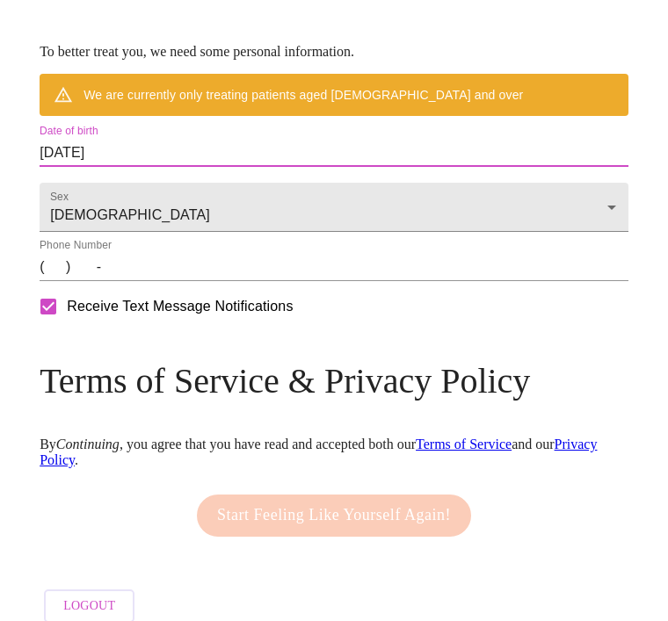
click at [82, 167] on input "[DATE]" at bounding box center [334, 153] width 589 height 28
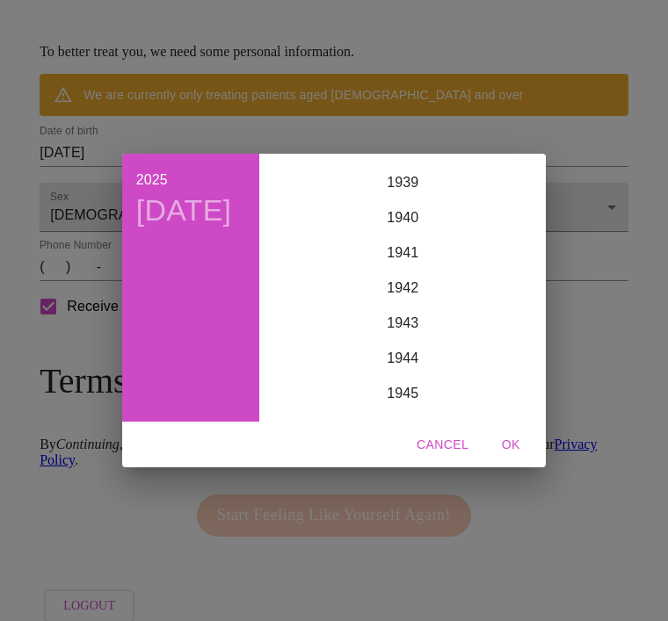
scroll to position [1398, 0]
click at [403, 410] on div "1945" at bounding box center [402, 391] width 272 height 35
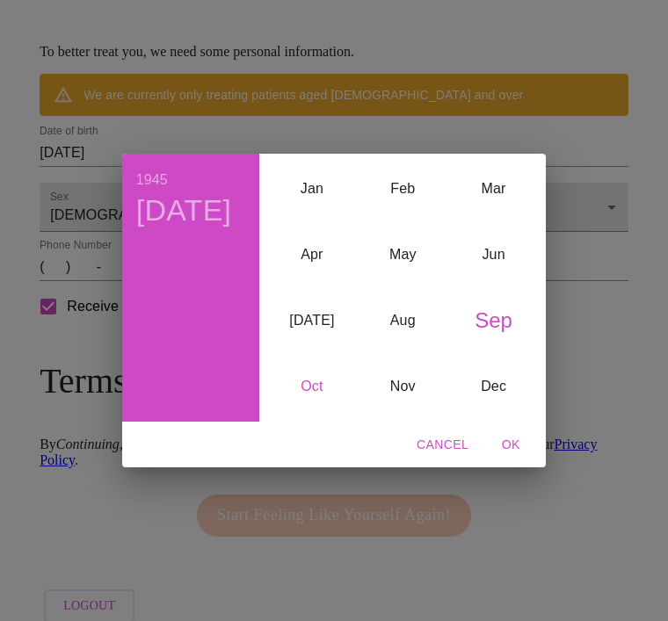
click at [319, 414] on div "Oct" at bounding box center [311, 386] width 91 height 66
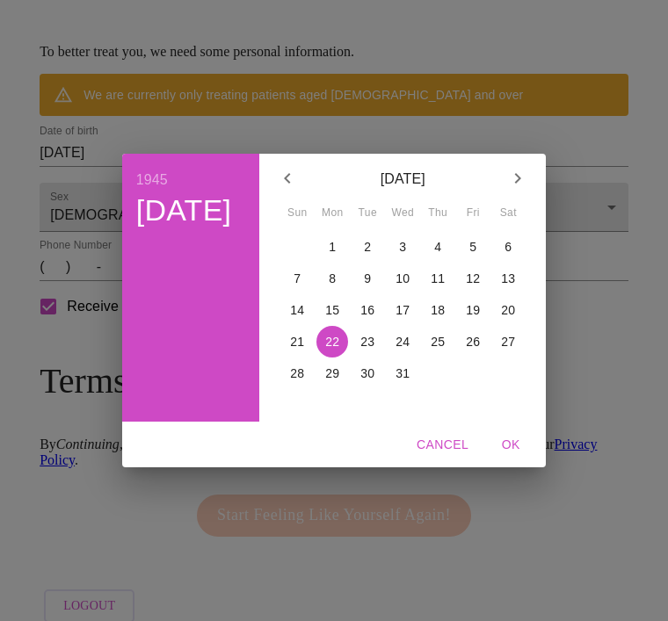
click at [401, 351] on p "24" at bounding box center [403, 342] width 14 height 18
click at [502, 456] on span "OK" at bounding box center [511, 445] width 42 height 22
type input "10/24/1945"
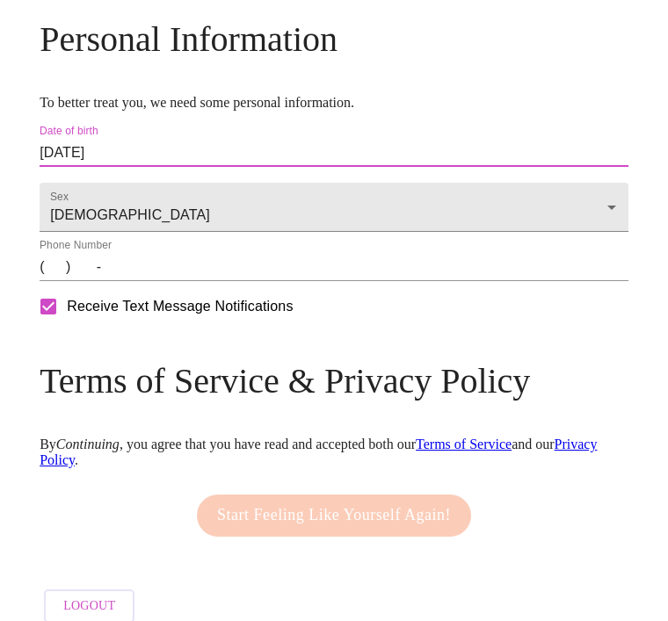
click at [422, 281] on input "(   )    -" at bounding box center [334, 267] width 589 height 28
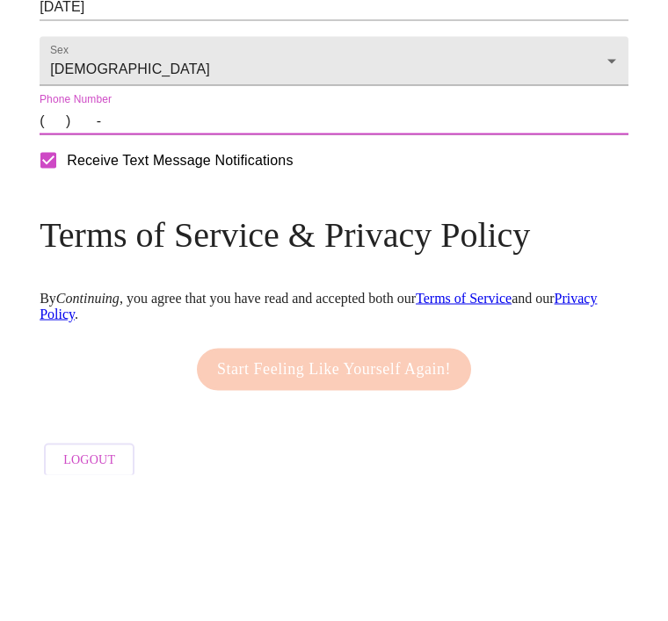
type input "[PHONE_NUMBER]"
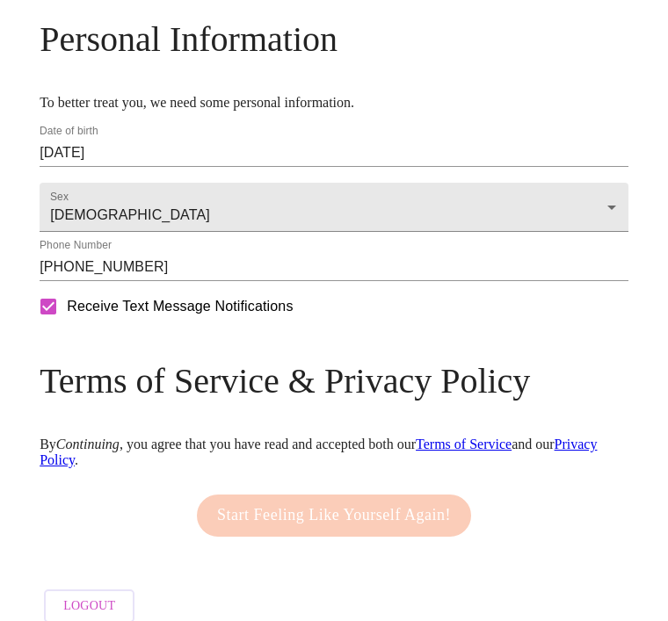
click at [481, 452] on link "Terms of Service" at bounding box center [464, 444] width 96 height 15
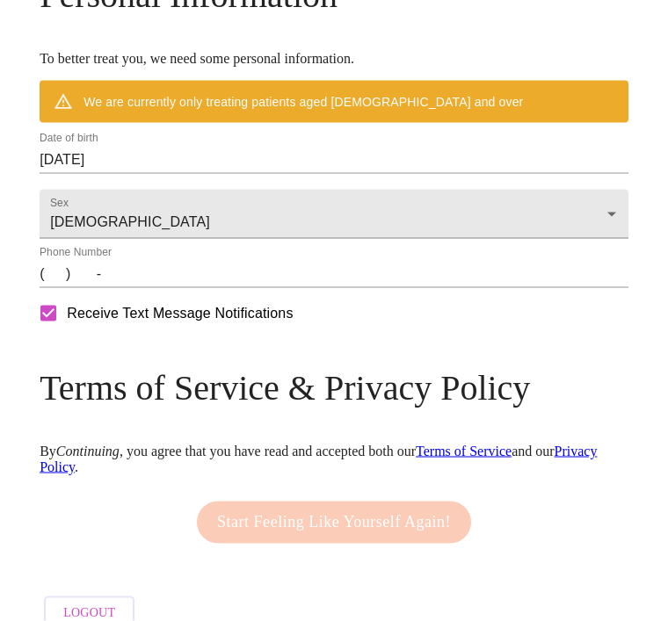
scroll to position [840, 0]
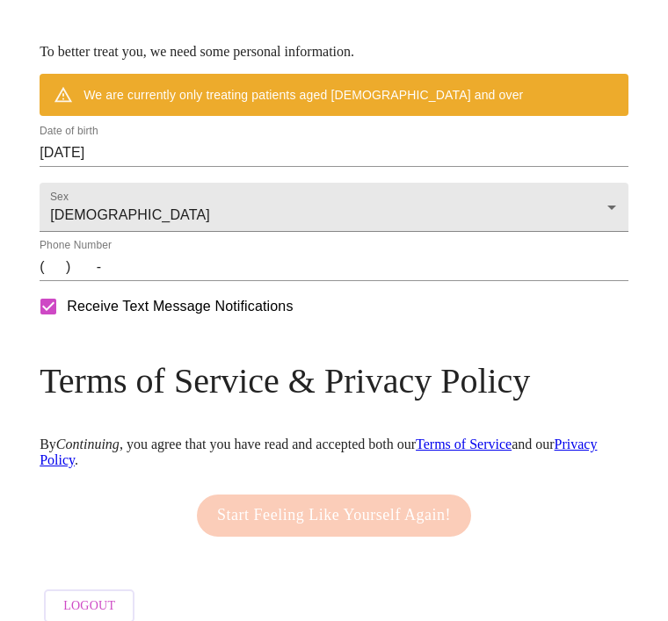
click at [84, 618] on span "Logout" at bounding box center [89, 607] width 52 height 22
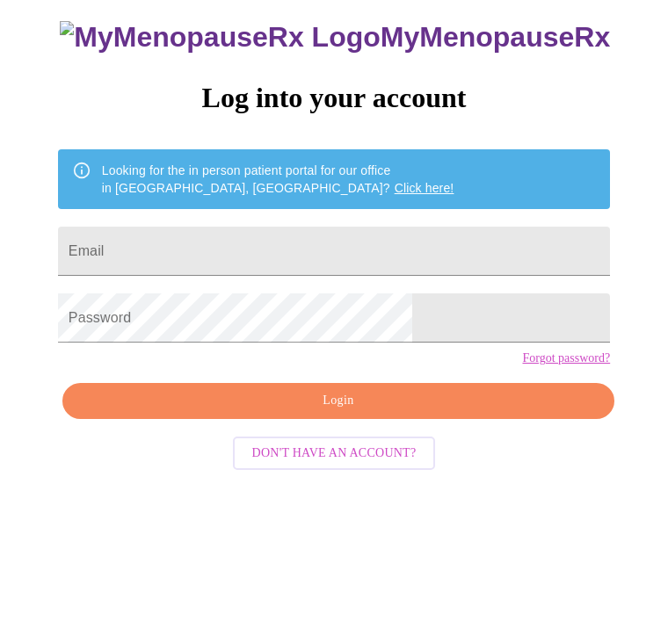
scroll to position [18, 0]
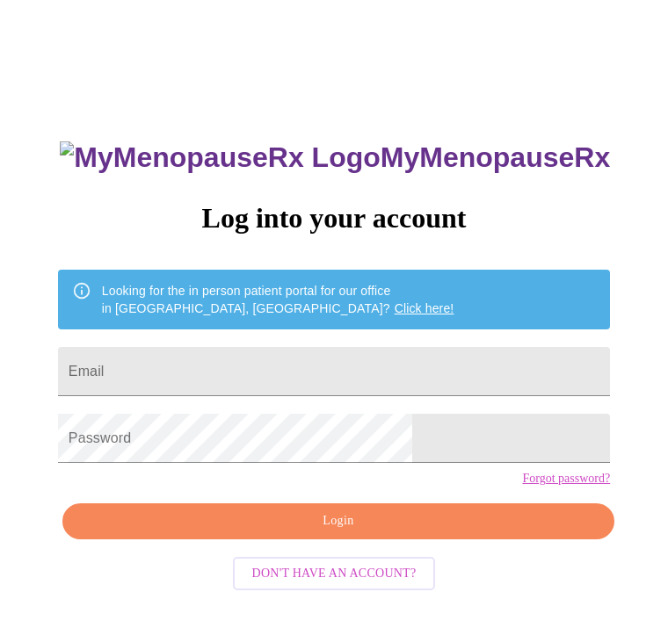
click at [425, 385] on input "Email" at bounding box center [334, 371] width 552 height 49
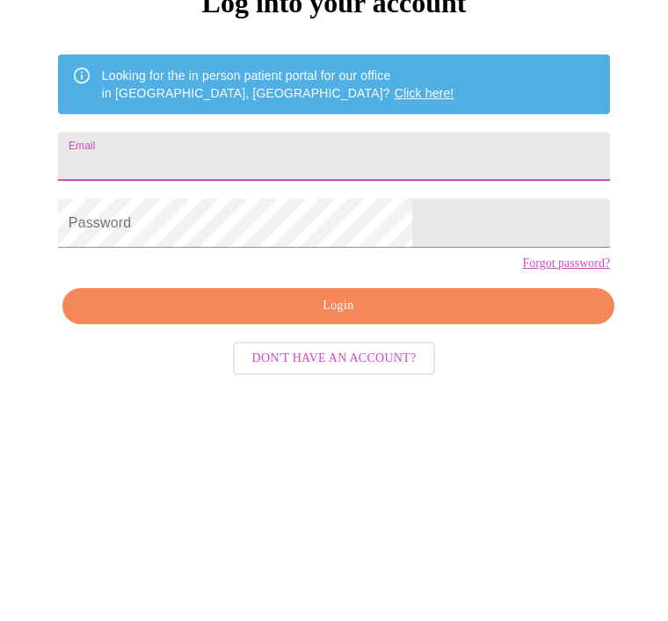
click at [299, 347] on input "Email" at bounding box center [334, 371] width 552 height 49
paste input "BiPiUsAa388283"
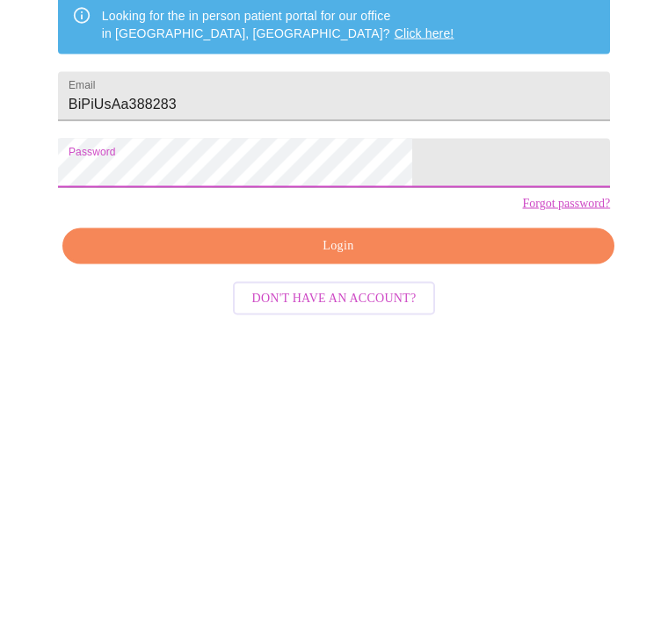
click at [411, 347] on input "BiPiUsAa388283" at bounding box center [334, 371] width 552 height 49
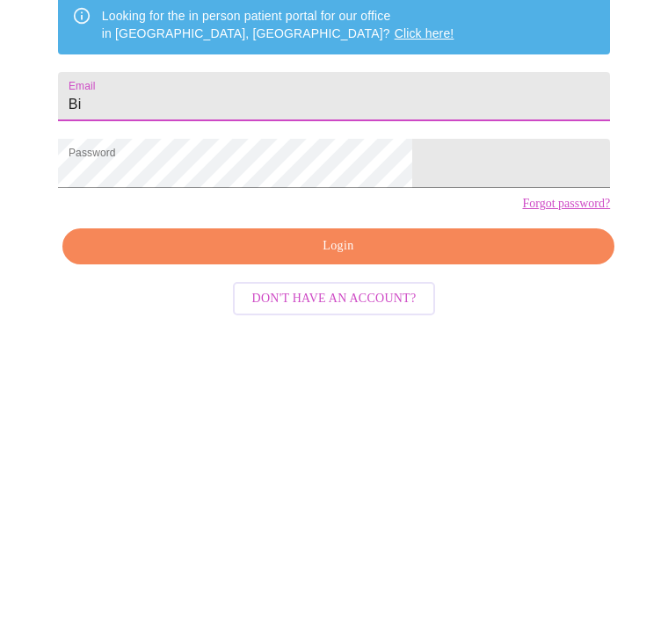
type input "B"
click at [458, 347] on input "Gvkcoyle@$yahoo.com" at bounding box center [334, 371] width 552 height 49
type input "Gvkcoyle@yaahoo.com"
click at [364, 511] on span "Login" at bounding box center [339, 522] width 512 height 22
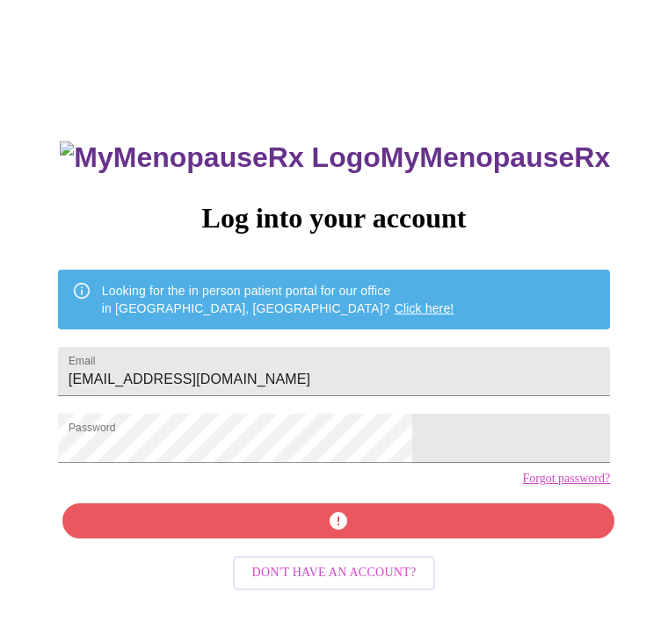
click at [387, 584] on span "Don't have an account?" at bounding box center [334, 573] width 164 height 22
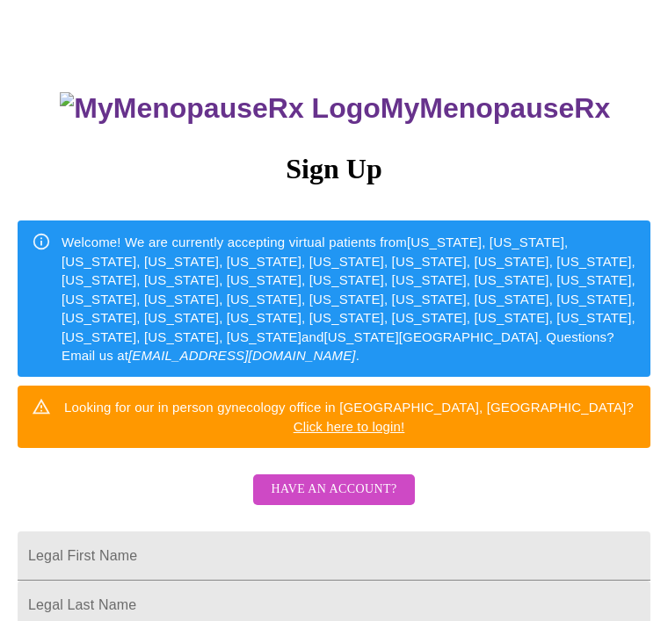
click at [510, 532] on input "Legal First Name" at bounding box center [334, 556] width 633 height 49
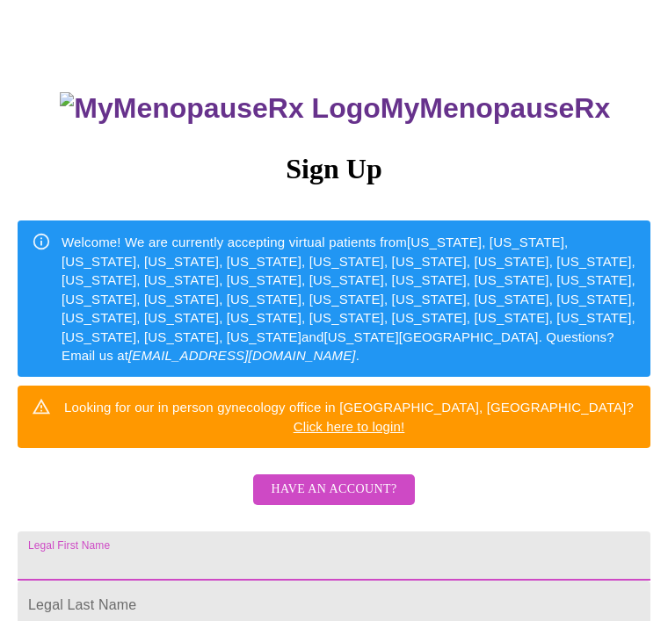
scroll to position [90, 0]
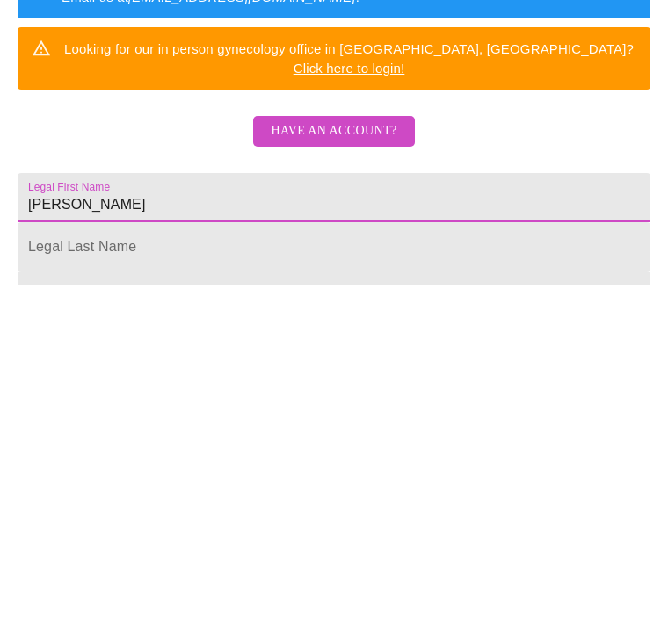
type input "[PERSON_NAME]"
click at [271, 558] on input "Legal First Name" at bounding box center [334, 582] width 633 height 49
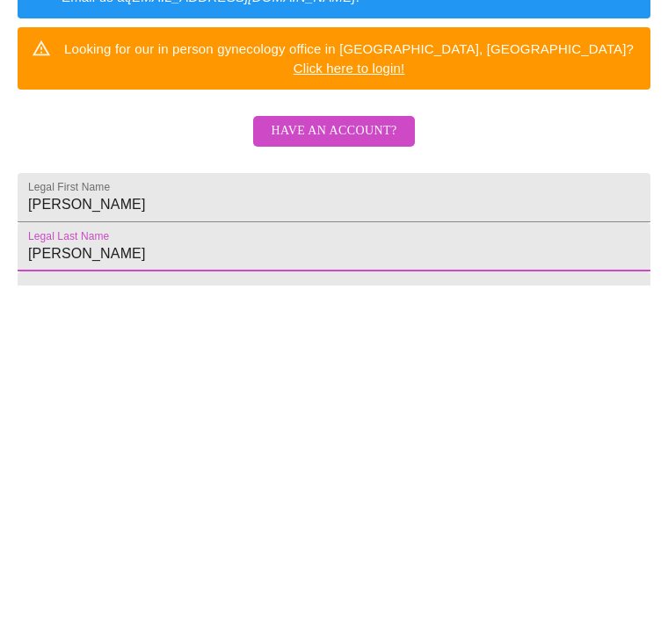
type input "[PERSON_NAME]"
click at [260, 607] on input "Legal First Name" at bounding box center [334, 631] width 633 height 49
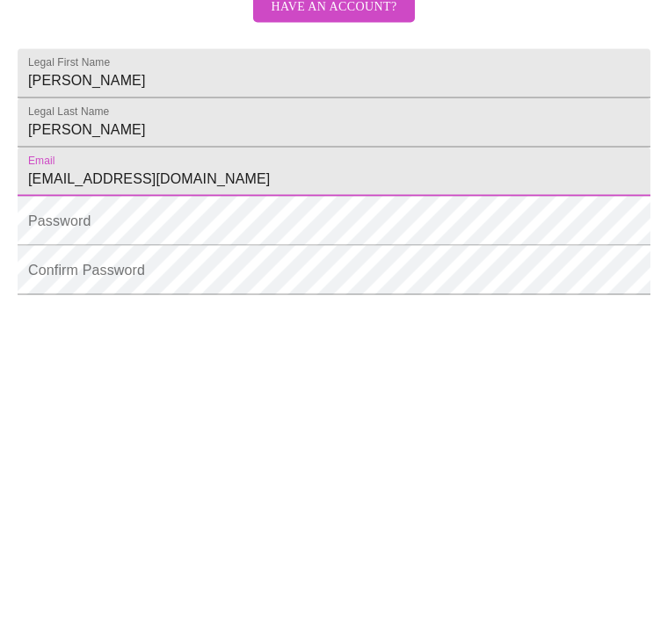
type input "[EMAIL_ADDRESS][DOMAIN_NAME]"
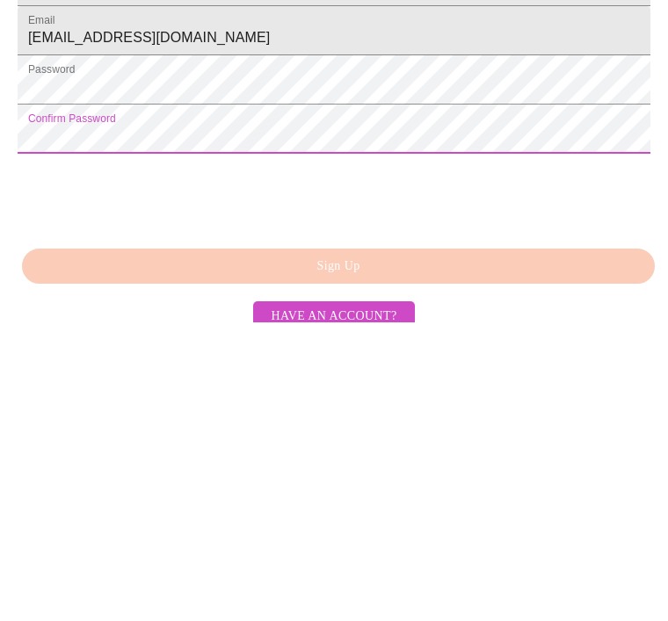
scroll to position [403, 0]
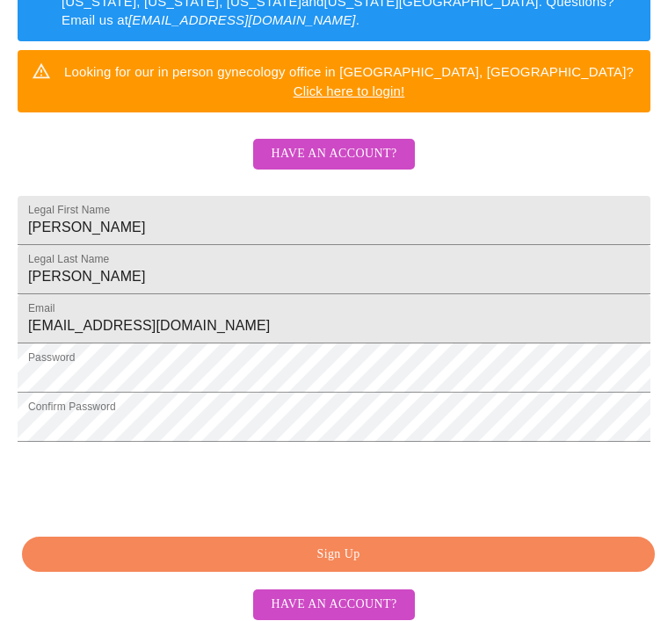
click at [362, 616] on span "Have an account?" at bounding box center [334, 605] width 126 height 22
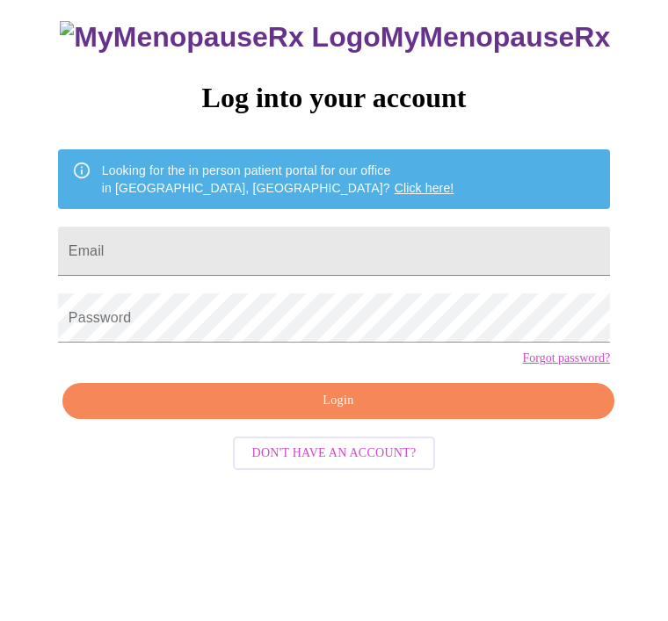
scroll to position [18, 0]
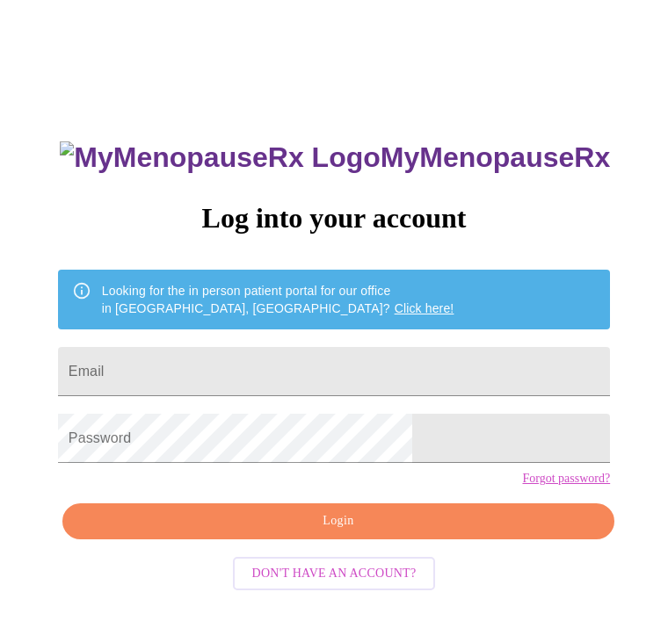
click at [417, 369] on input "Email" at bounding box center [334, 371] width 552 height 49
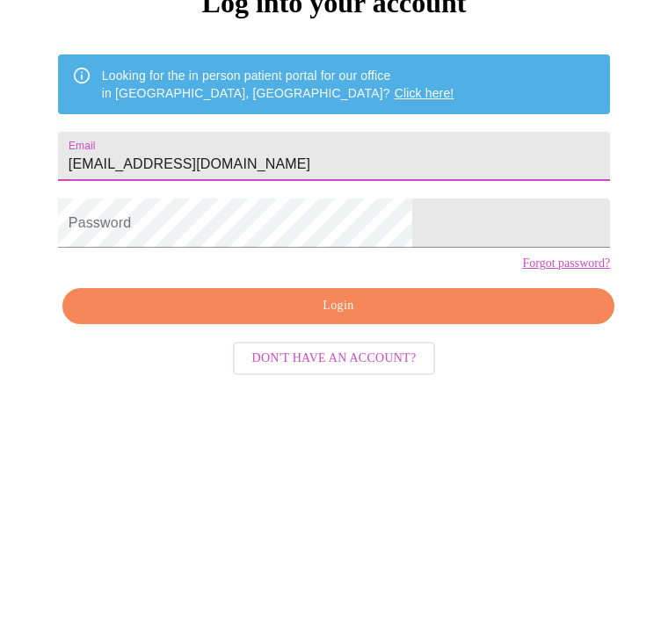
type input "[EMAIL_ADDRESS][DOMAIN_NAME]"
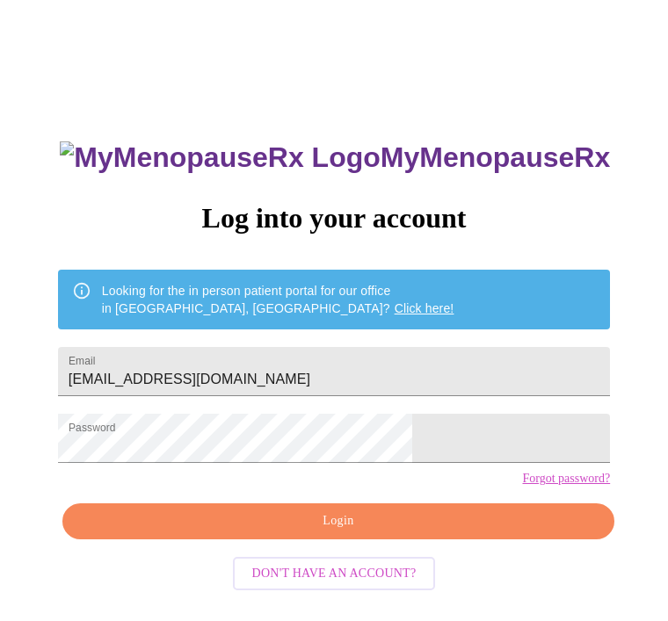
click at [344, 533] on span "Login" at bounding box center [339, 522] width 512 height 22
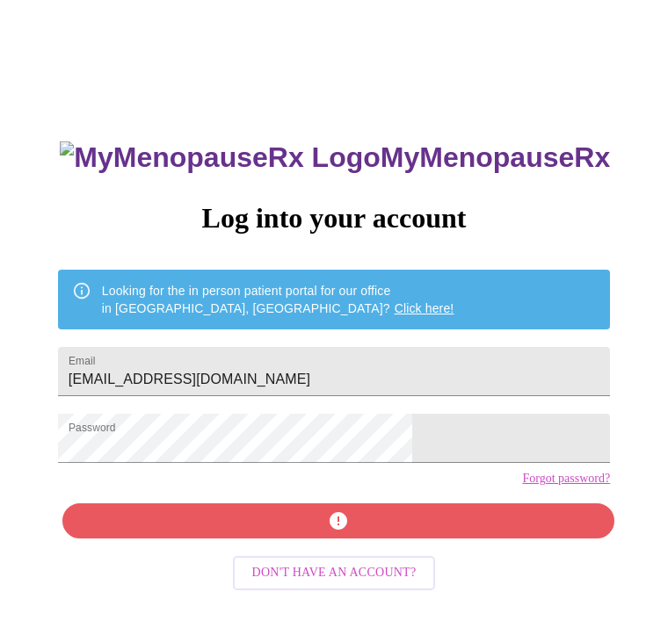
click at [522, 486] on link "Forgot password?" at bounding box center [566, 479] width 88 height 14
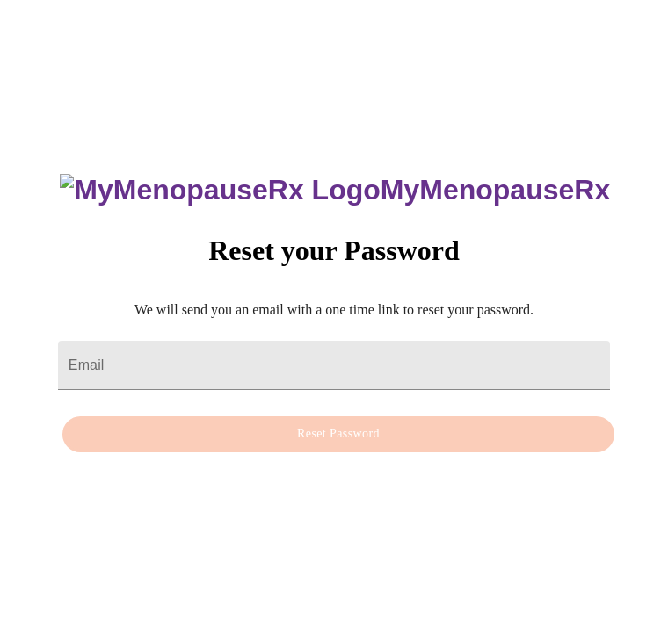
click at [442, 387] on input "Email" at bounding box center [334, 365] width 552 height 49
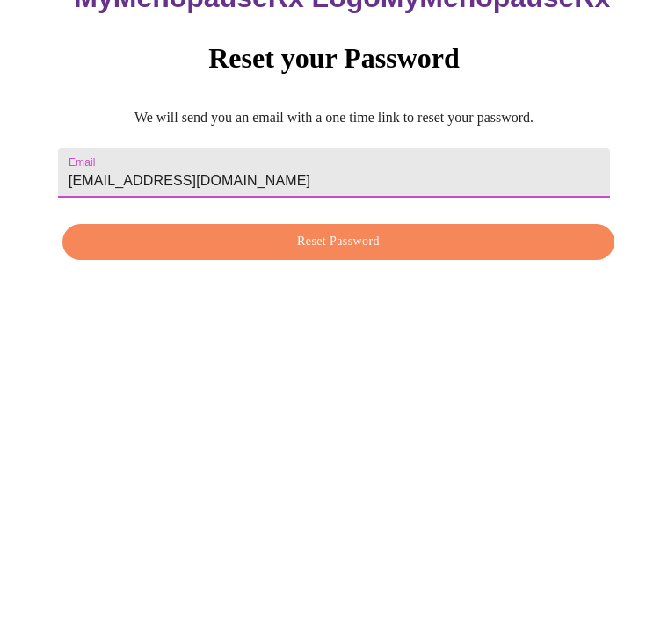
type input "[EMAIL_ADDRESS][DOMAIN_NAME]"
click at [386, 424] on span "Reset Password" at bounding box center [339, 435] width 512 height 22
